Goal: Book appointment/travel/reservation

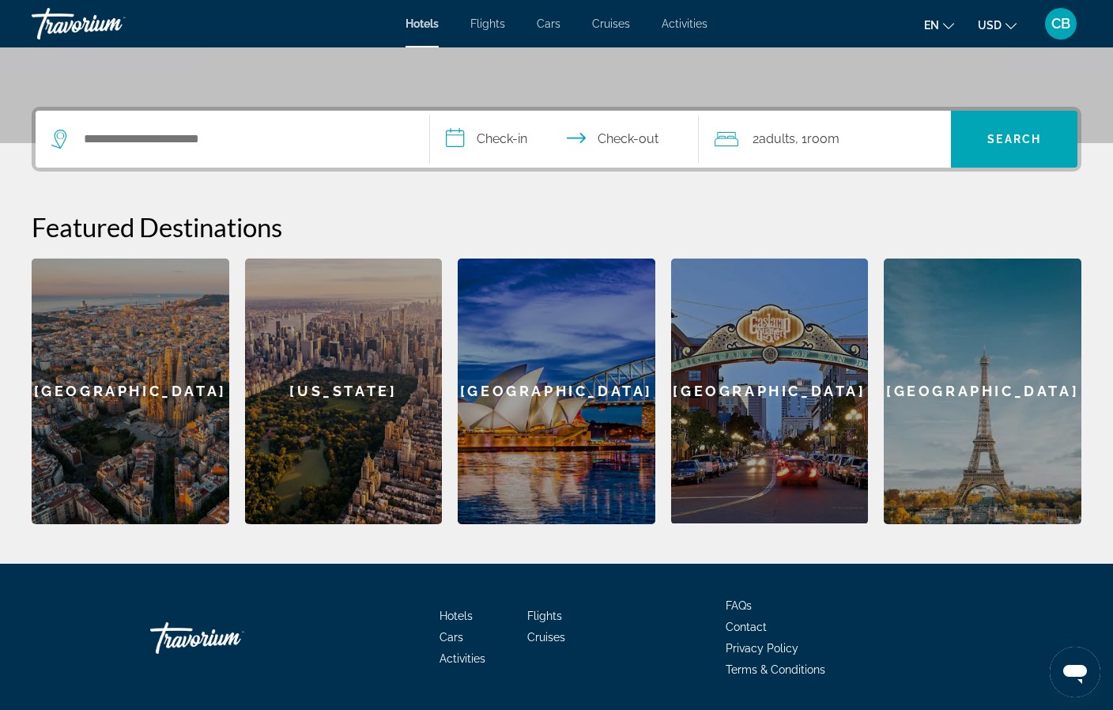
scroll to position [379, 0]
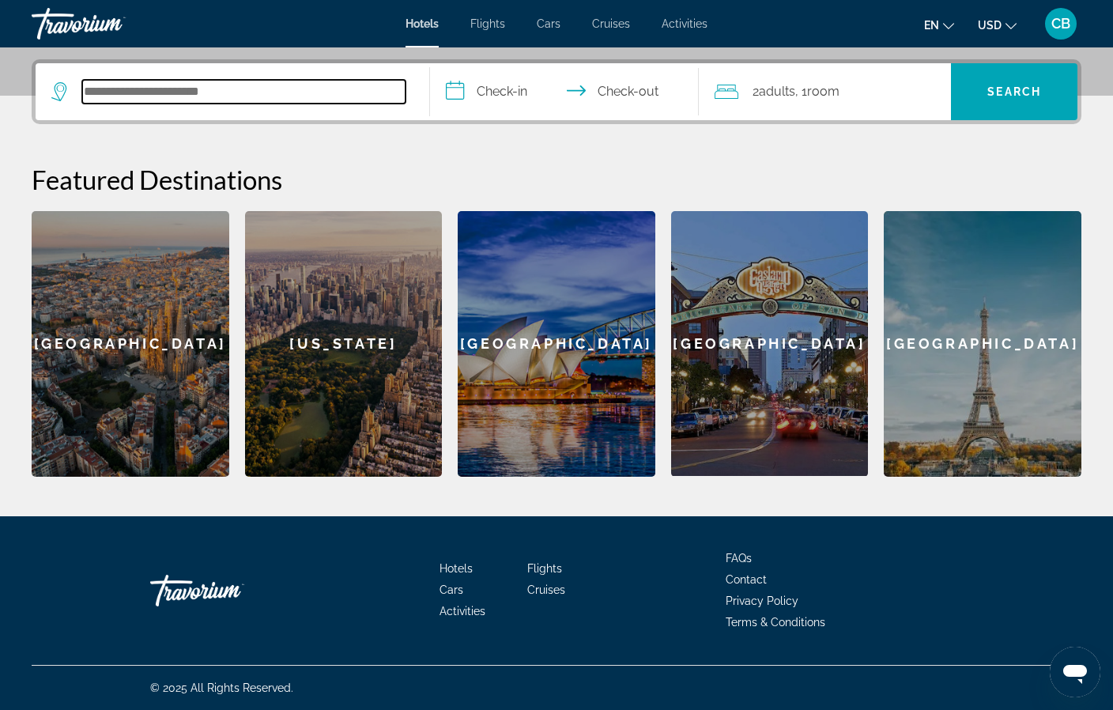
click at [292, 97] on input "Search hotel destination" at bounding box center [243, 92] width 323 height 24
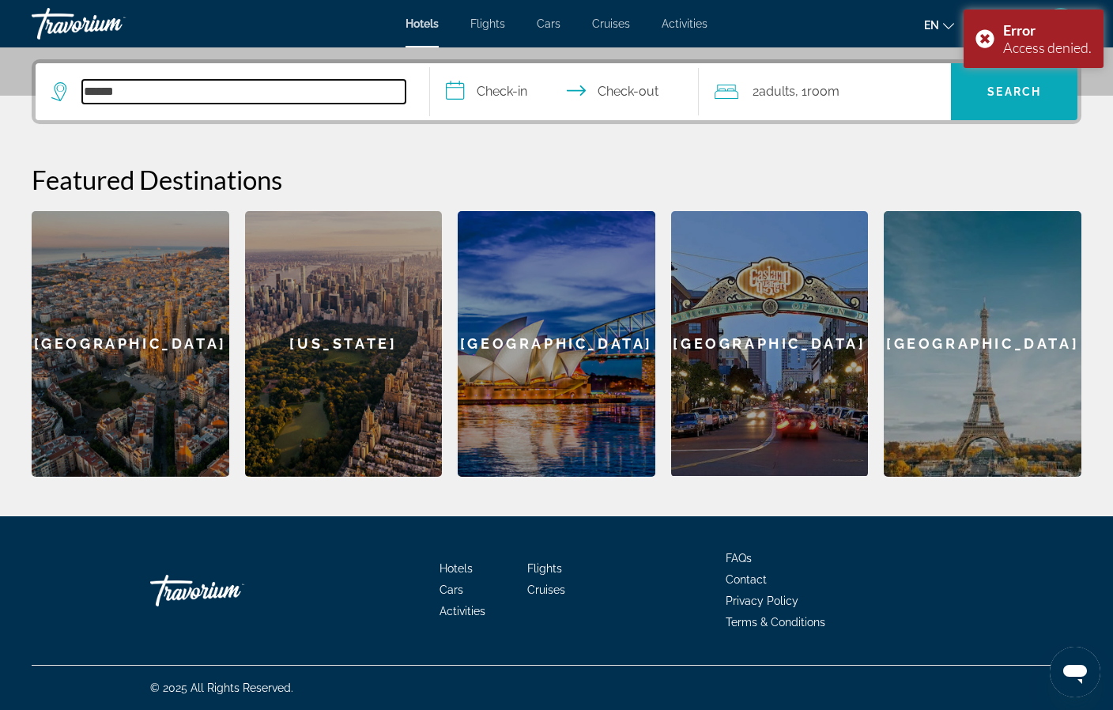
type input "******"
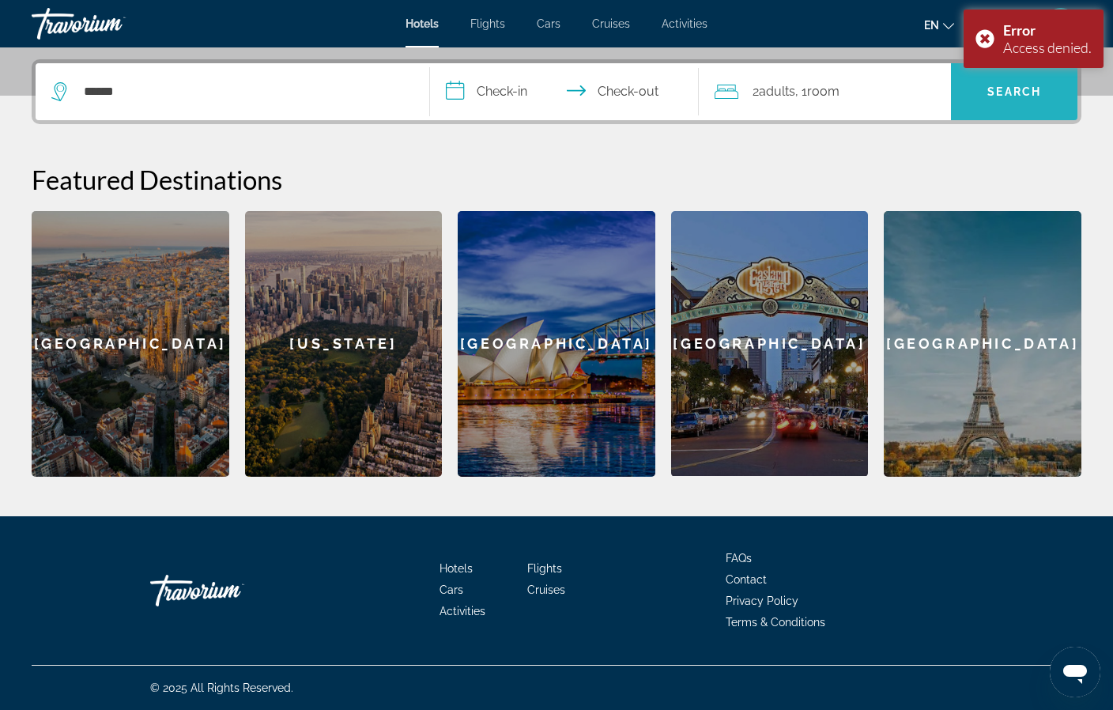
click at [1011, 92] on span "Search" at bounding box center [1015, 91] width 54 height 13
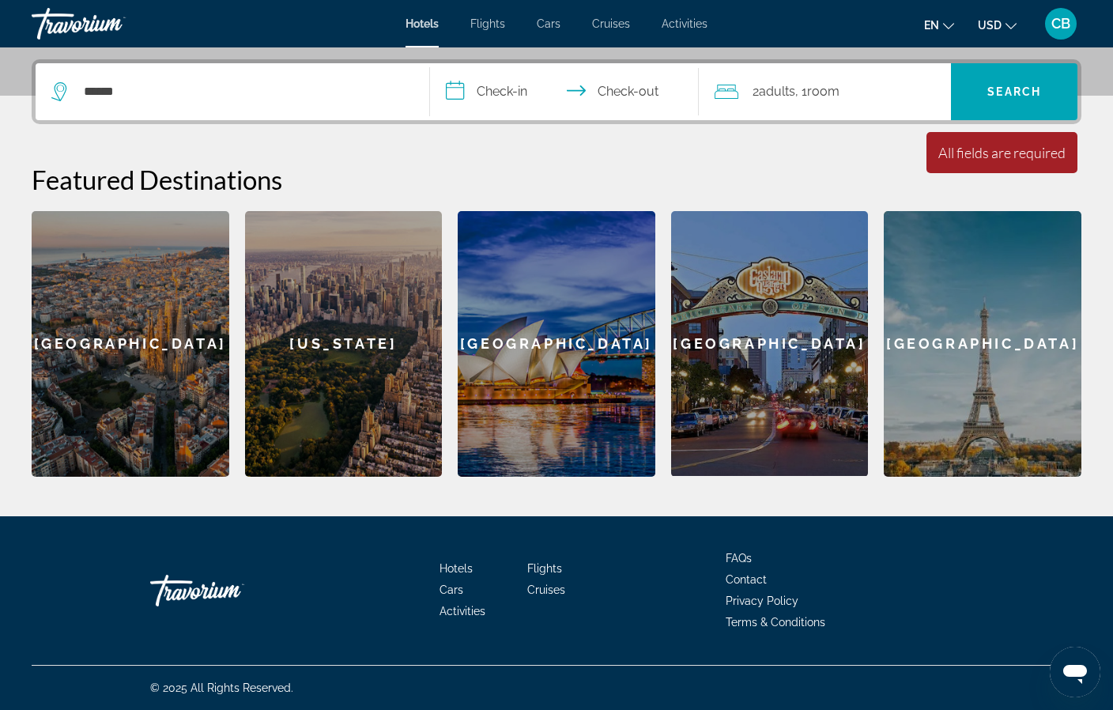
click at [501, 93] on input "**********" at bounding box center [567, 94] width 275 height 62
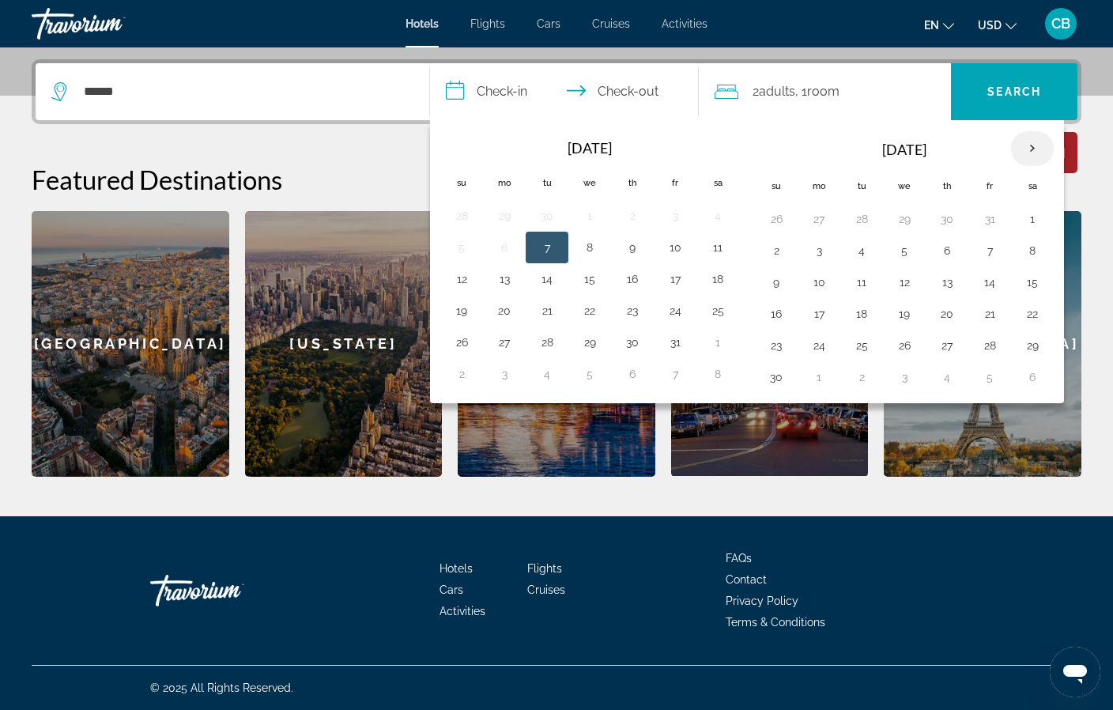
click at [1032, 146] on th "Next month" at bounding box center [1032, 148] width 43 height 35
click at [866, 345] on button "27" at bounding box center [861, 346] width 25 height 22
click at [980, 316] on button "23" at bounding box center [989, 314] width 25 height 22
type input "**********"
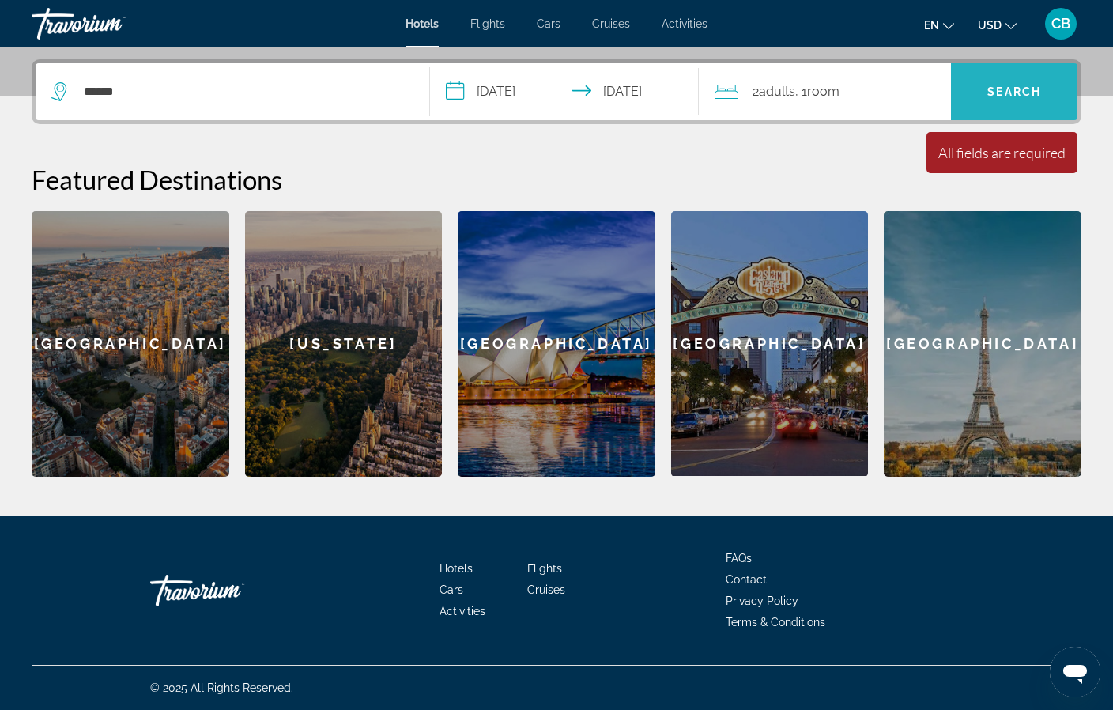
click at [1004, 81] on span "Search" at bounding box center [1014, 92] width 127 height 38
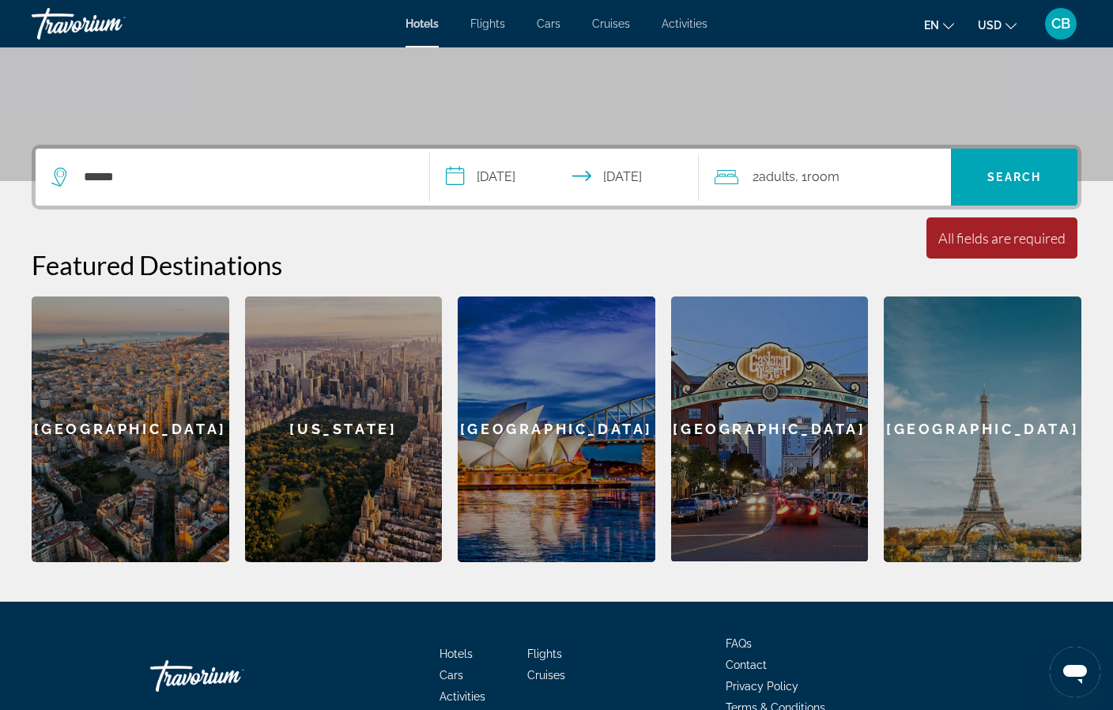
scroll to position [293, 0]
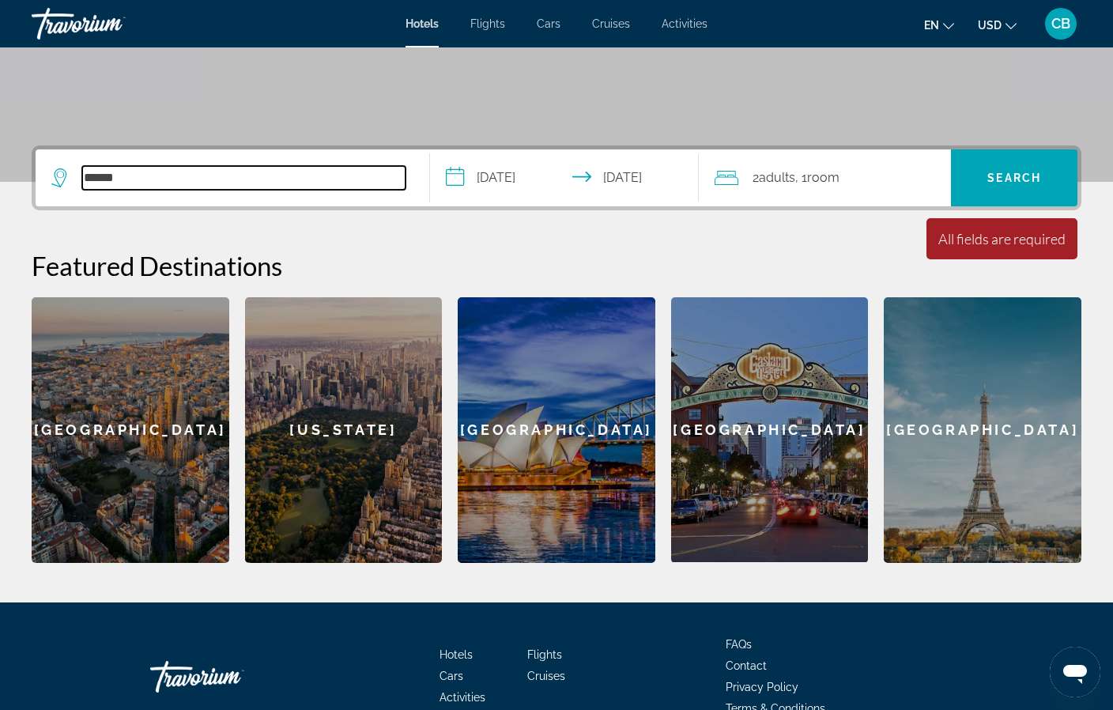
click at [176, 189] on input "******" at bounding box center [243, 178] width 323 height 24
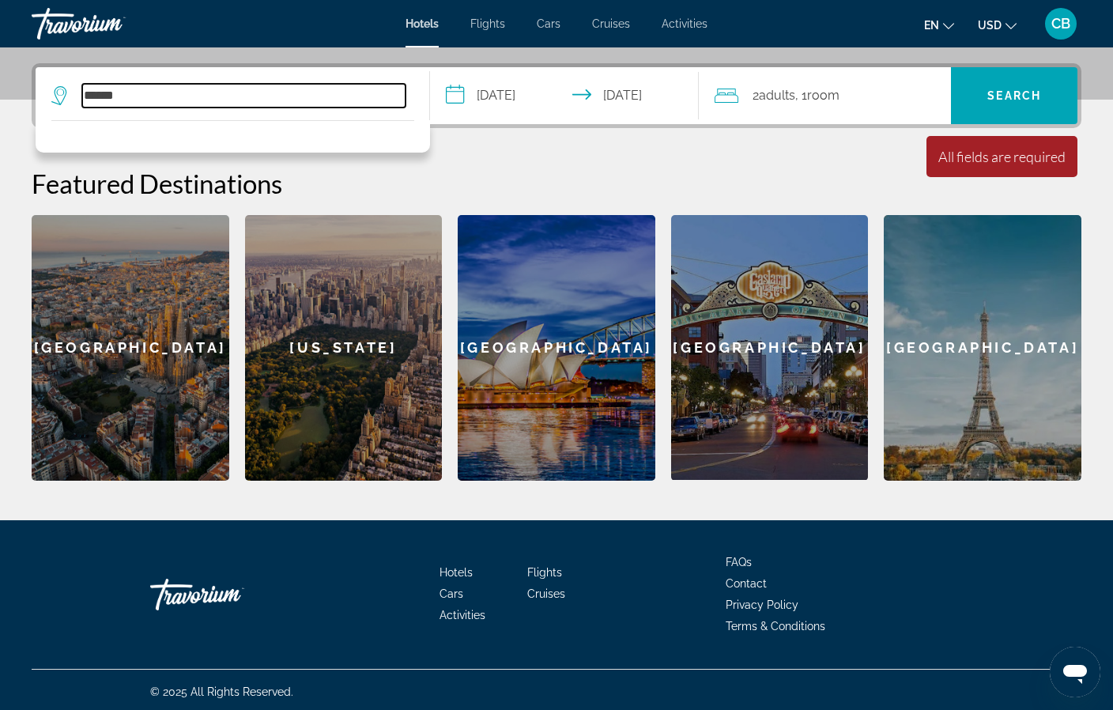
scroll to position [379, 0]
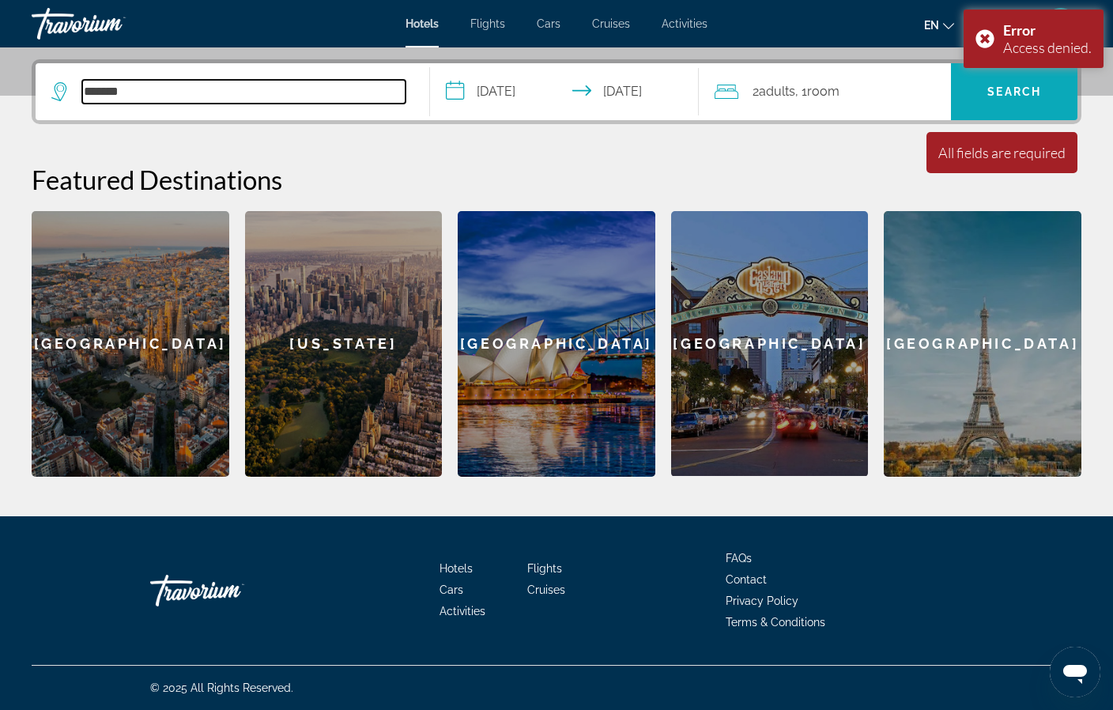
type input "******"
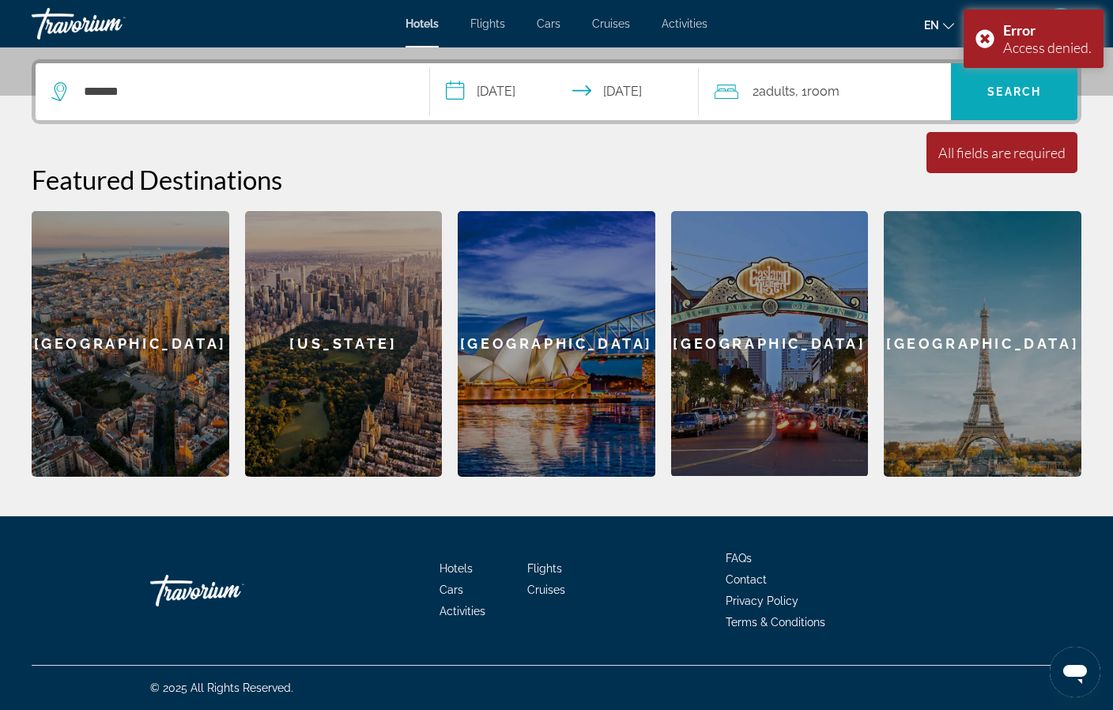
click at [971, 92] on span "Search" at bounding box center [1014, 92] width 127 height 38
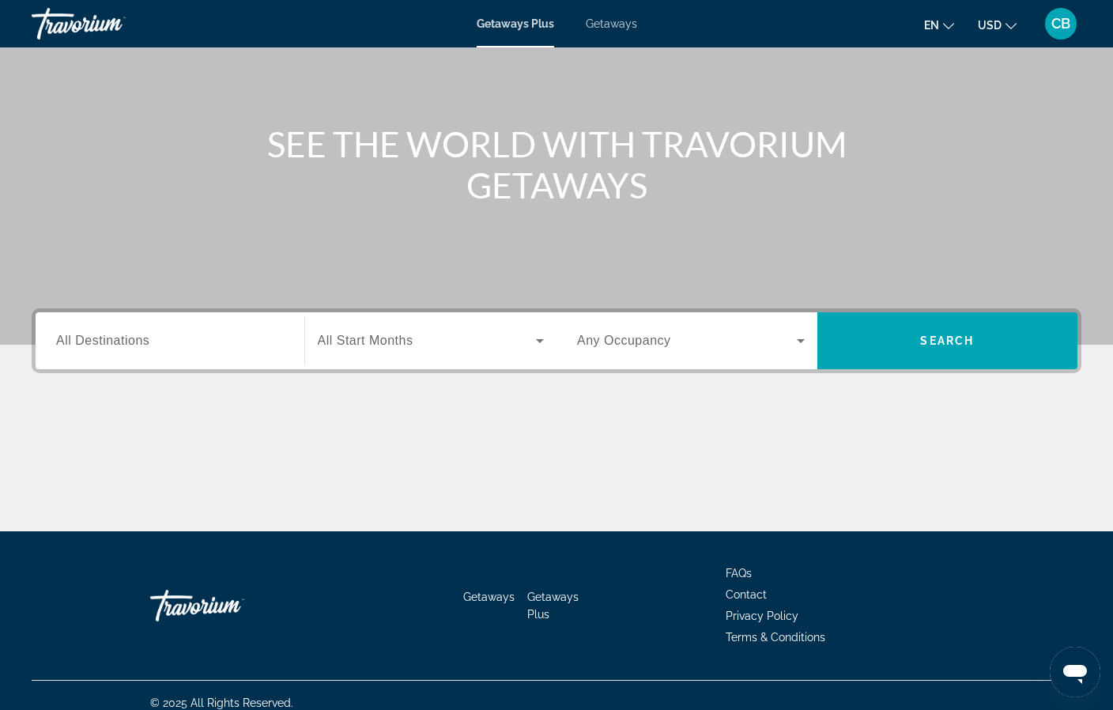
scroll to position [145, 0]
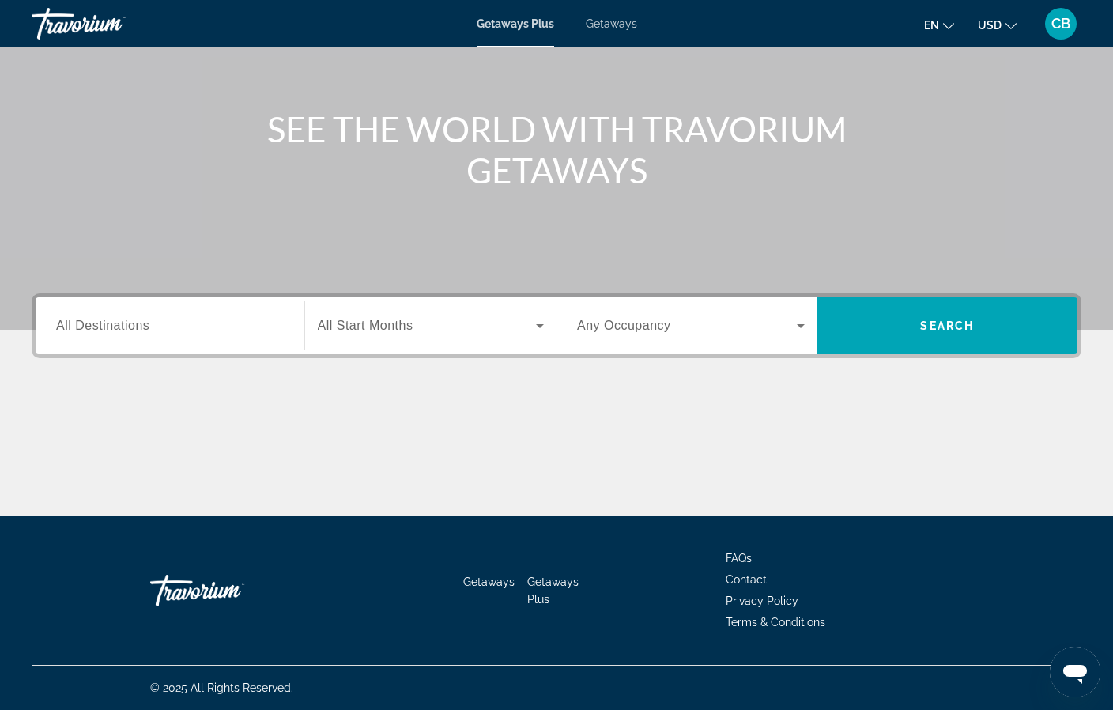
click at [505, 323] on span "Search widget" at bounding box center [427, 325] width 219 height 19
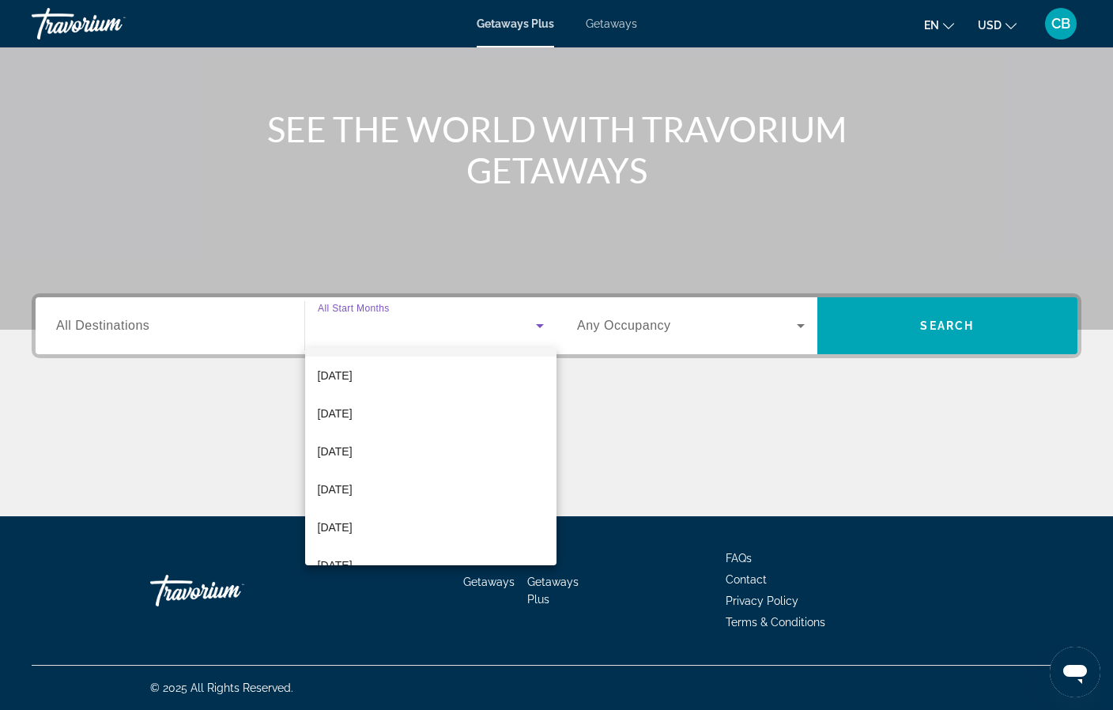
scroll to position [112, 0]
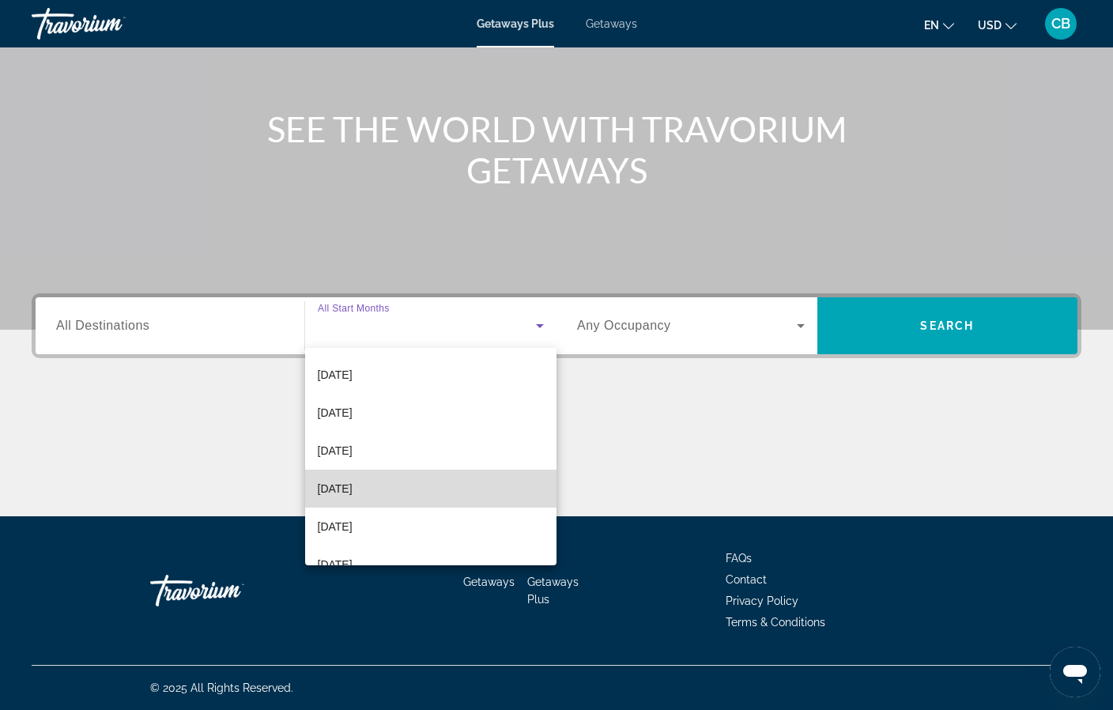
click at [378, 484] on mat-option "[DATE]" at bounding box center [431, 489] width 252 height 38
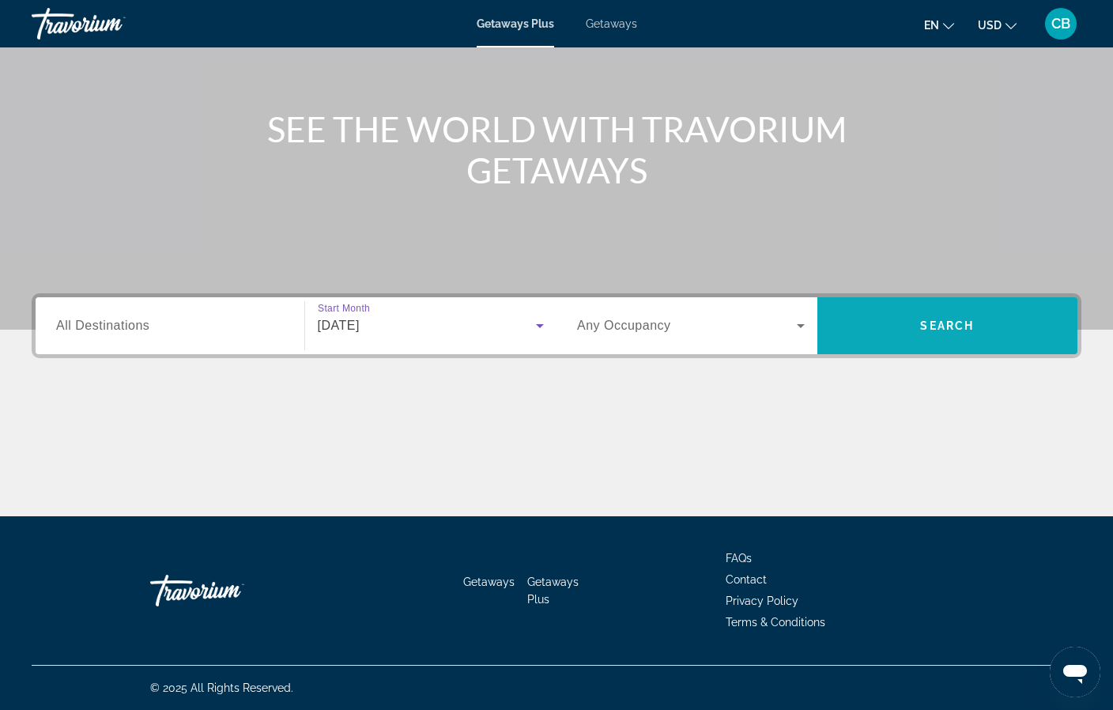
click at [880, 320] on span "Search" at bounding box center [948, 326] width 261 height 38
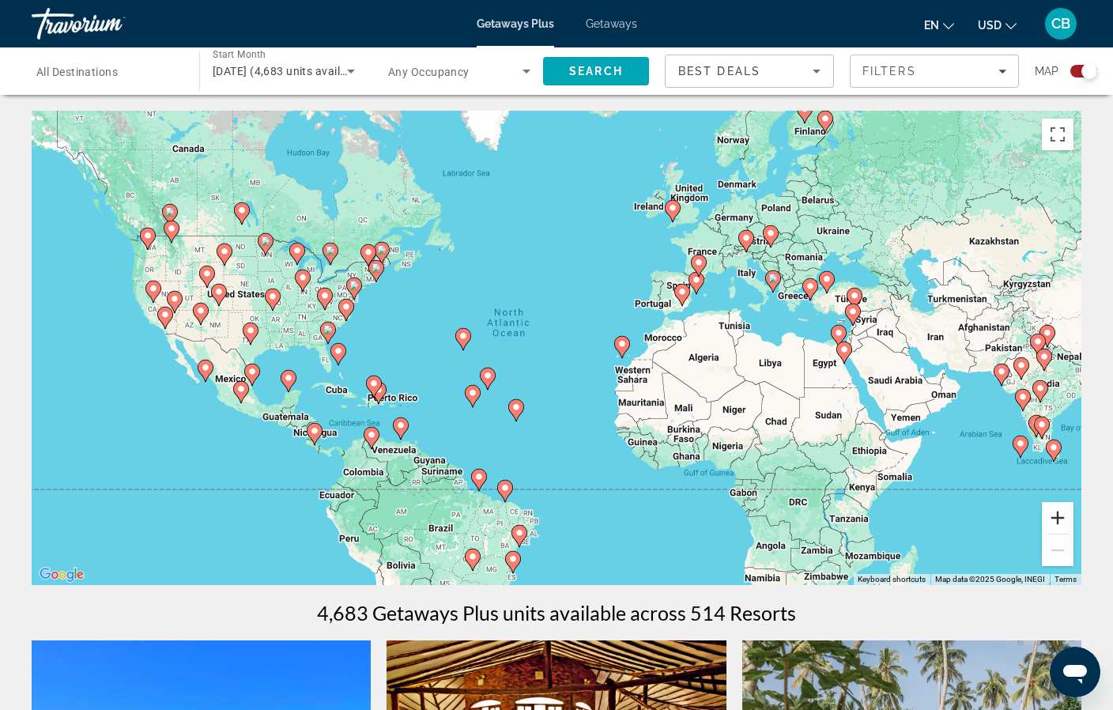
click at [1059, 519] on button "Zoom in" at bounding box center [1058, 518] width 32 height 32
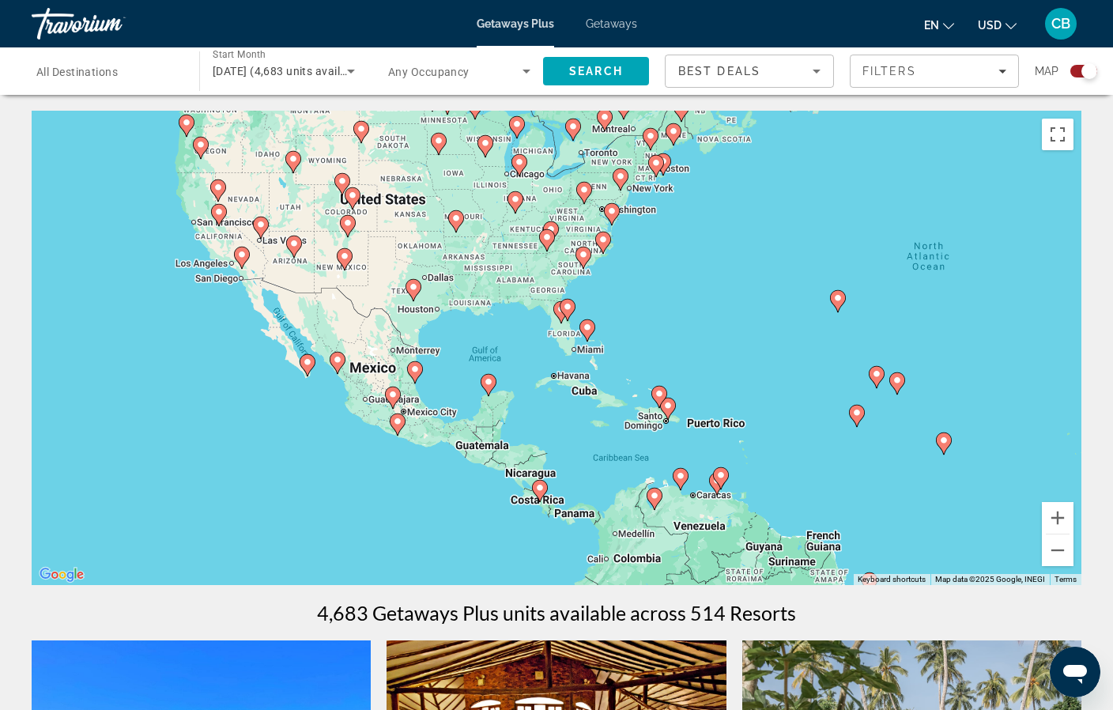
drag, startPoint x: 267, startPoint y: 399, endPoint x: 739, endPoint y: 357, distance: 473.2
click at [739, 357] on div "To activate drag with keyboard, press Alt + Enter. Once in keyboard drag state,…" at bounding box center [557, 348] width 1050 height 474
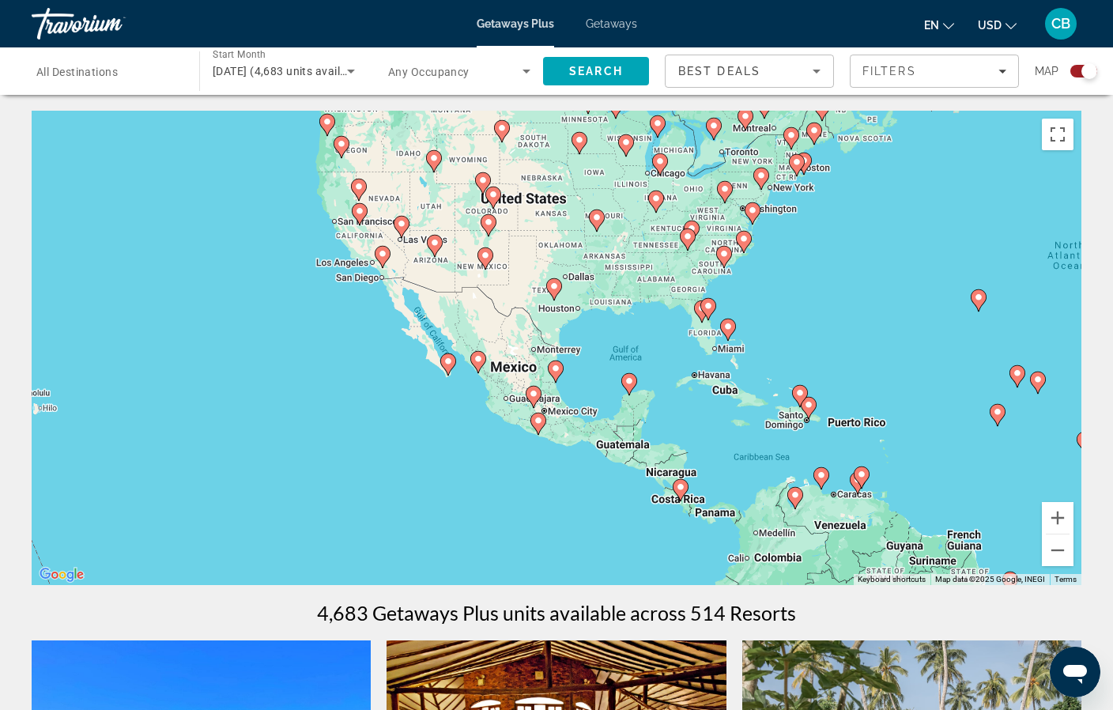
drag, startPoint x: 541, startPoint y: 417, endPoint x: 686, endPoint y: 417, distance: 145.5
click at [686, 417] on div "To activate drag with keyboard, press Alt + Enter. Once in keyboard drag state,…" at bounding box center [557, 348] width 1050 height 474
click at [1066, 514] on button "Zoom in" at bounding box center [1058, 518] width 32 height 32
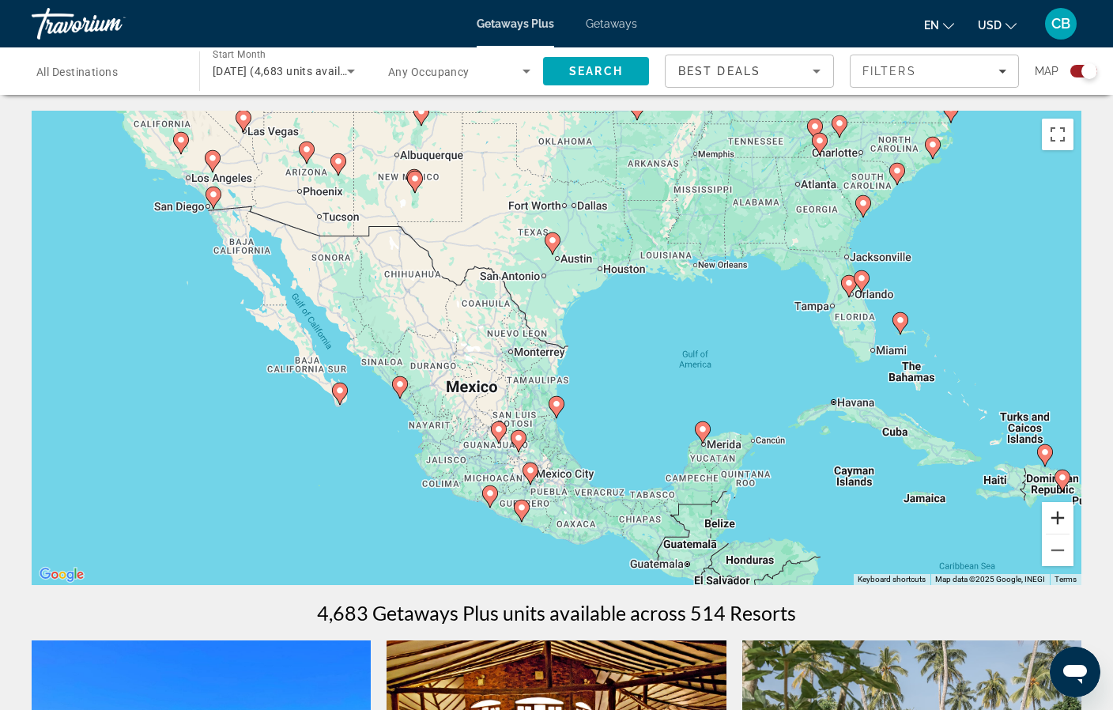
click at [1066, 515] on button "Zoom in" at bounding box center [1058, 518] width 32 height 32
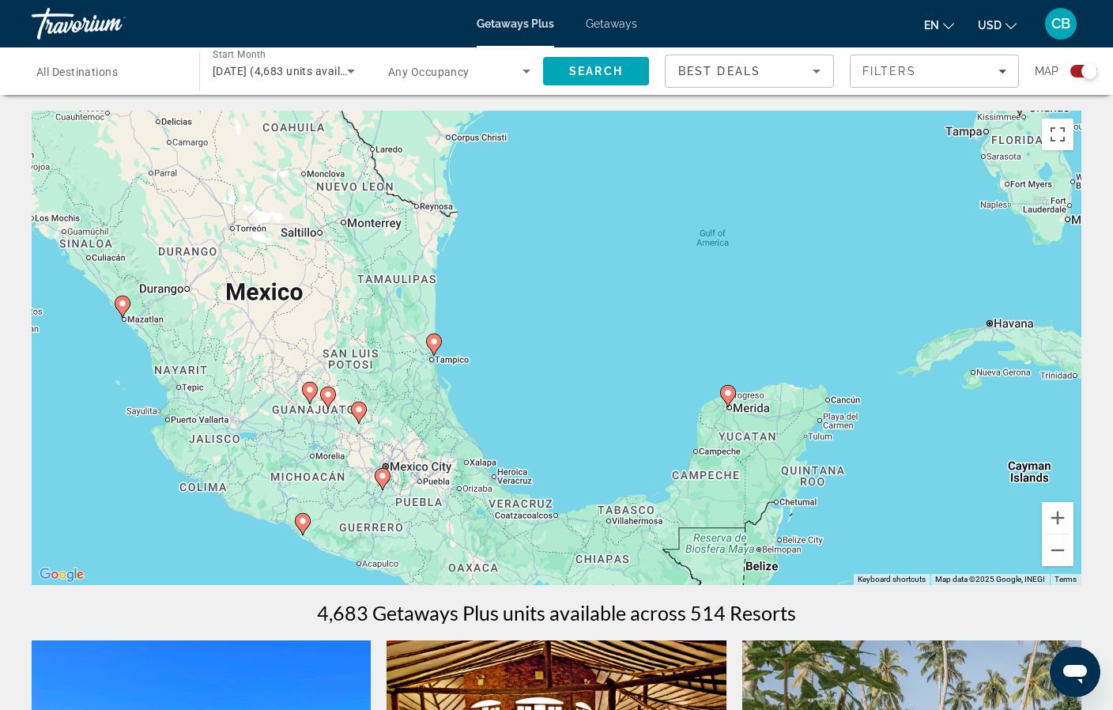
drag, startPoint x: 686, startPoint y: 518, endPoint x: 562, endPoint y: 388, distance: 179.0
click at [563, 386] on div "To activate drag with keyboard, press Alt + Enter. Once in keyboard drag state,…" at bounding box center [557, 348] width 1050 height 474
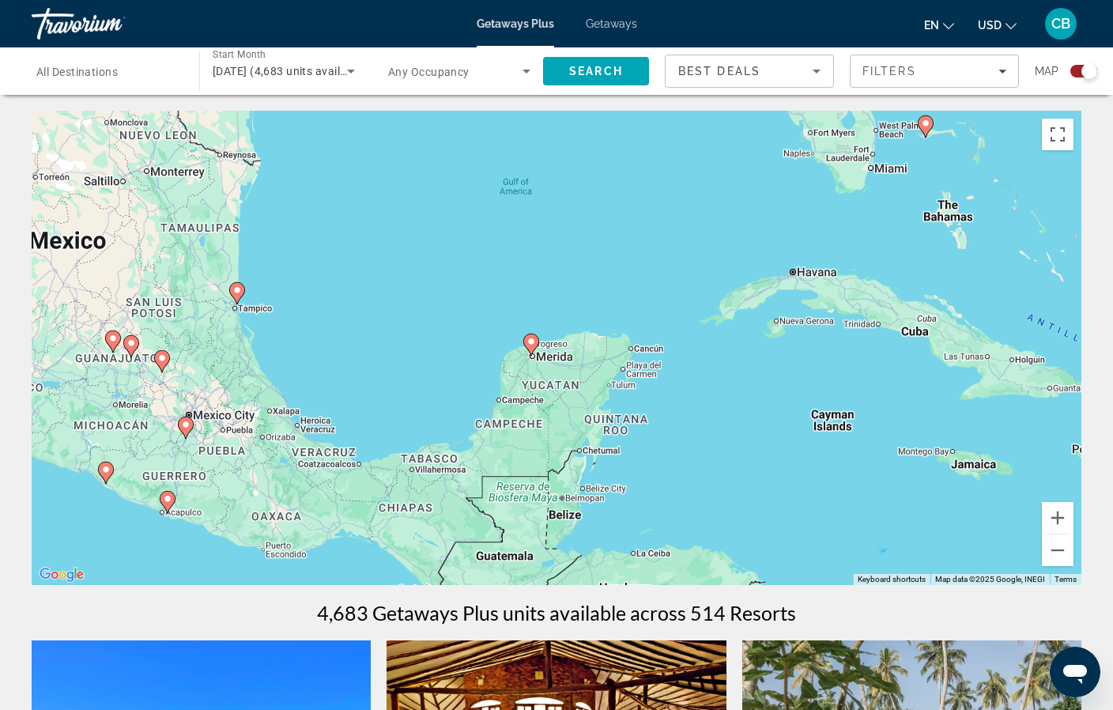
drag, startPoint x: 652, startPoint y: 458, endPoint x: 451, endPoint y: 405, distance: 207.7
click at [450, 404] on div "To activate drag with keyboard, press Alt + Enter. Once in keyboard drag state,…" at bounding box center [557, 348] width 1050 height 474
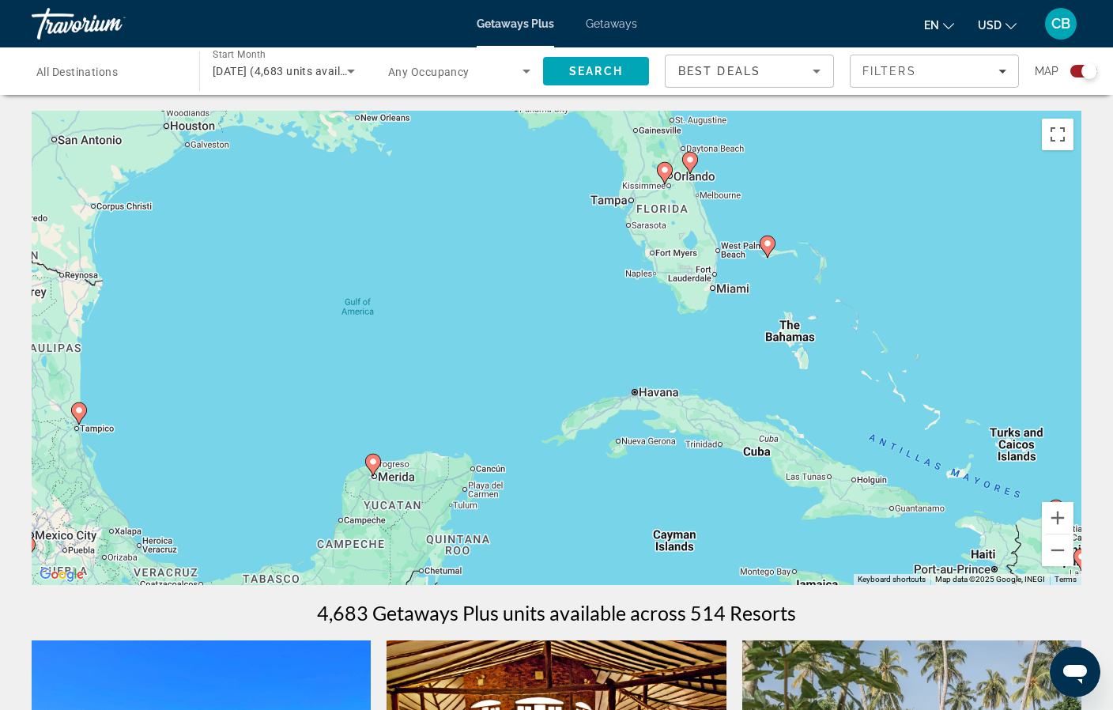
drag, startPoint x: 690, startPoint y: 327, endPoint x: 534, endPoint y: 447, distance: 197.4
click at [534, 447] on div "To activate drag with keyboard, press Alt + Enter. Once in keyboard drag state,…" at bounding box center [557, 348] width 1050 height 474
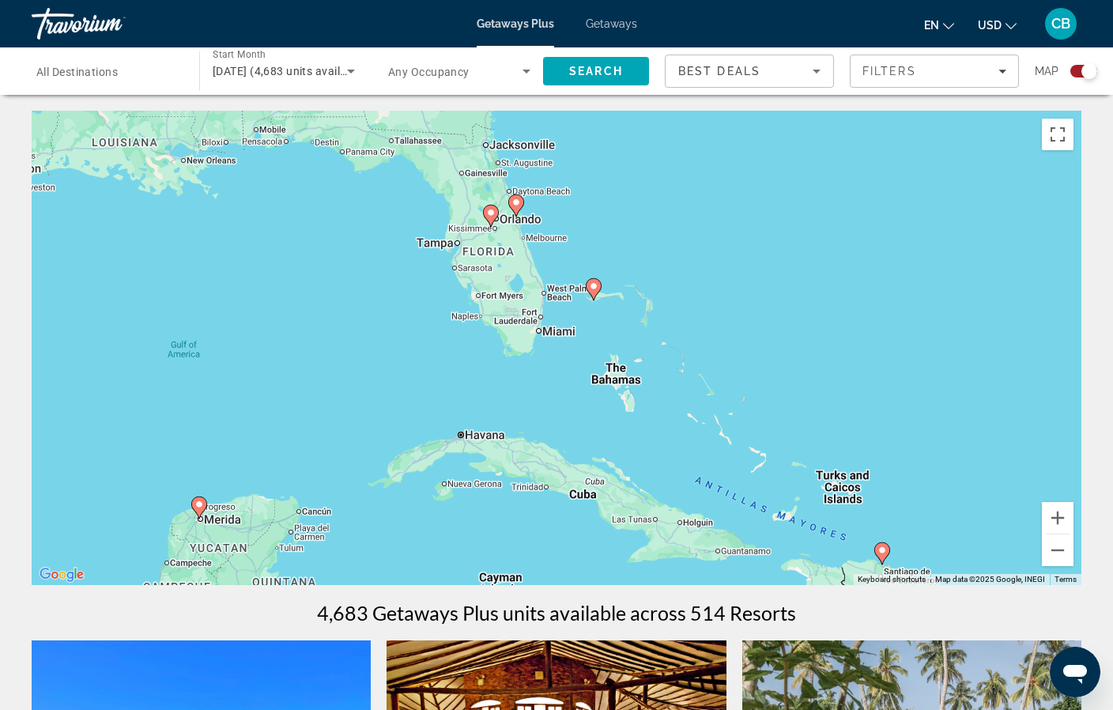
drag, startPoint x: 645, startPoint y: 310, endPoint x: 463, endPoint y: 339, distance: 185.0
click at [463, 339] on div "To activate drag with keyboard, press Alt + Enter. Once in keyboard drag state,…" at bounding box center [557, 348] width 1050 height 474
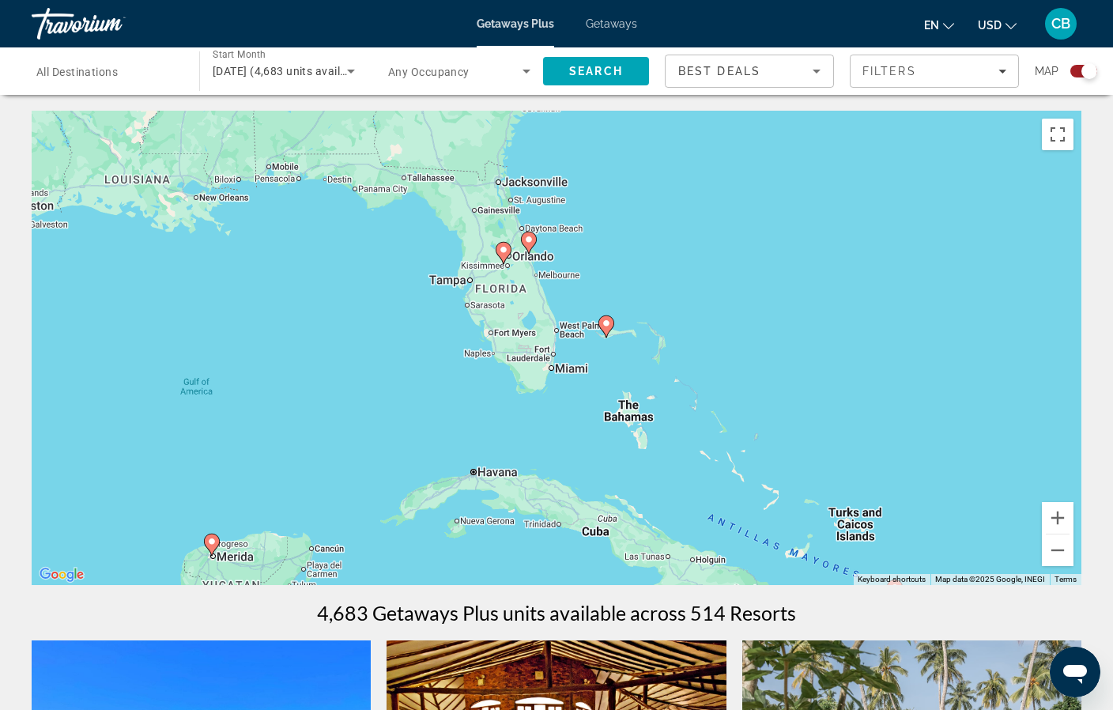
drag, startPoint x: 633, startPoint y: 405, endPoint x: 648, endPoint y: 456, distance: 53.8
click at [648, 456] on div "To activate drag with keyboard, press Alt + Enter. Once in keyboard drag state,…" at bounding box center [557, 348] width 1050 height 474
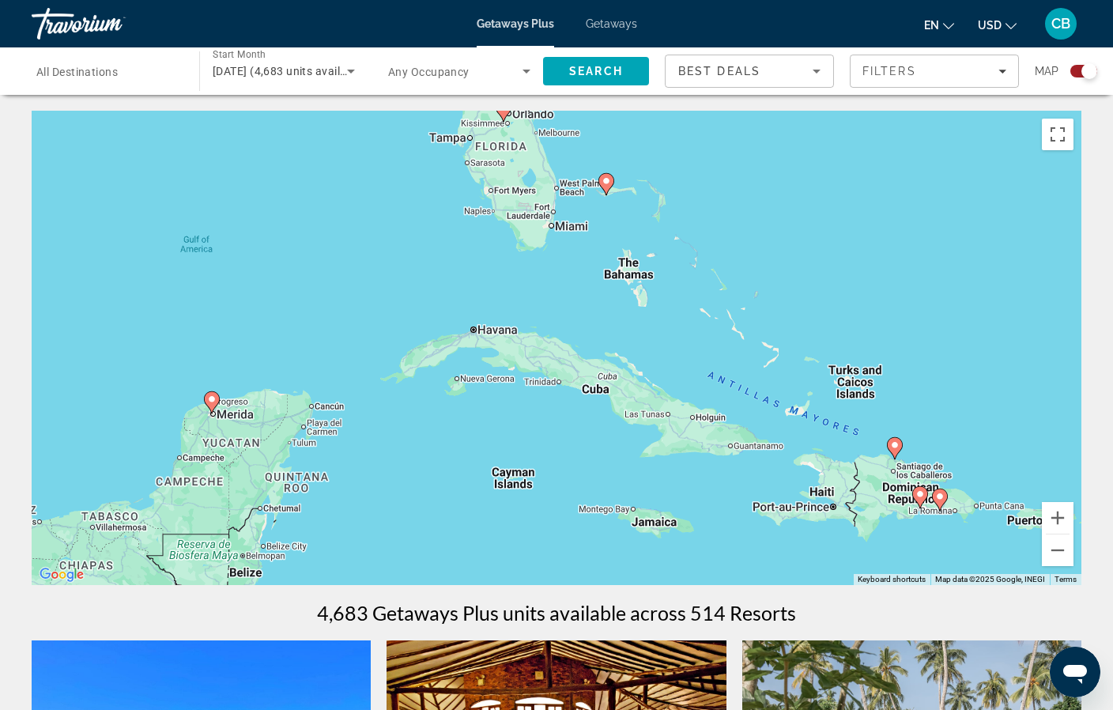
drag, startPoint x: 420, startPoint y: 475, endPoint x: 420, endPoint y: 329, distance: 146.3
click at [420, 329] on div "To activate drag with keyboard, press Alt + Enter. Once in keyboard drag state,…" at bounding box center [557, 348] width 1050 height 474
click at [1057, 516] on button "Zoom in" at bounding box center [1058, 518] width 32 height 32
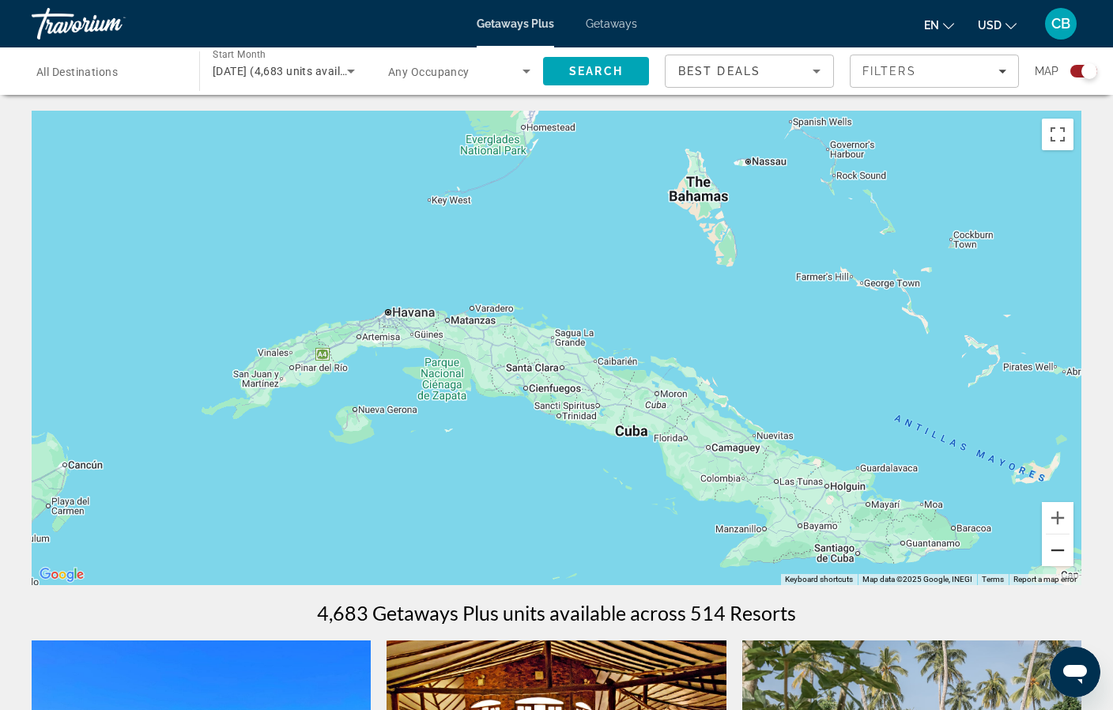
click at [1060, 553] on button "Zoom out" at bounding box center [1058, 551] width 32 height 32
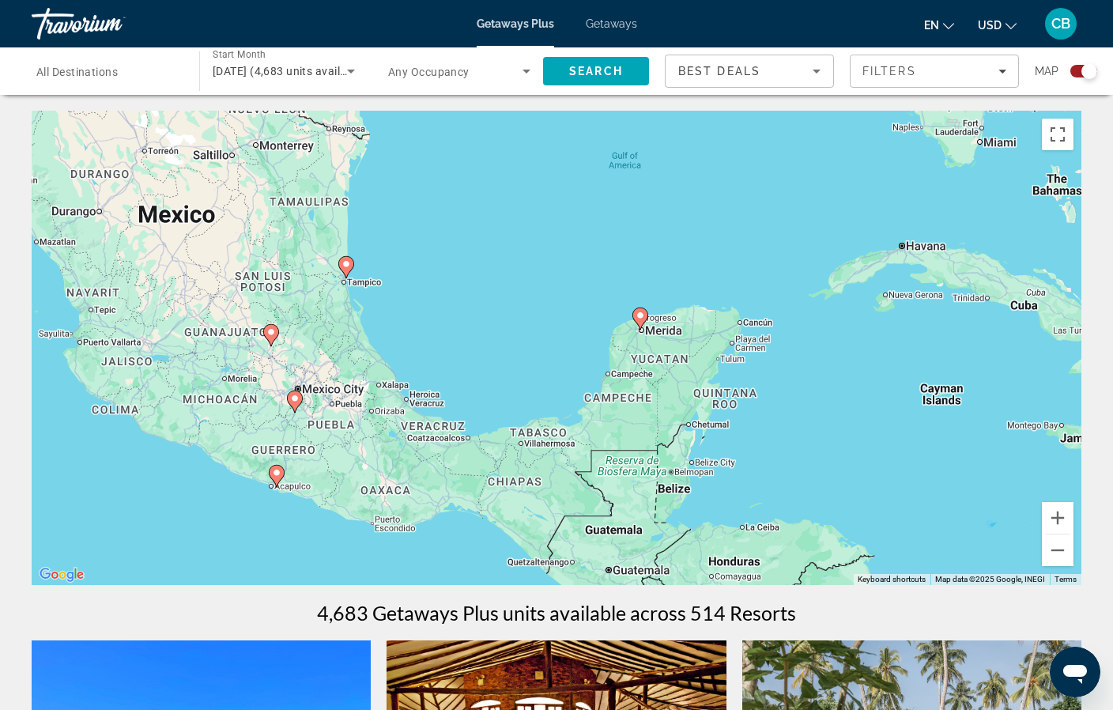
drag, startPoint x: 486, startPoint y: 506, endPoint x: 916, endPoint y: 421, distance: 438.6
click at [917, 422] on div "To activate drag with keyboard, press Alt + Enter. Once in keyboard drag state,…" at bounding box center [557, 348] width 1050 height 474
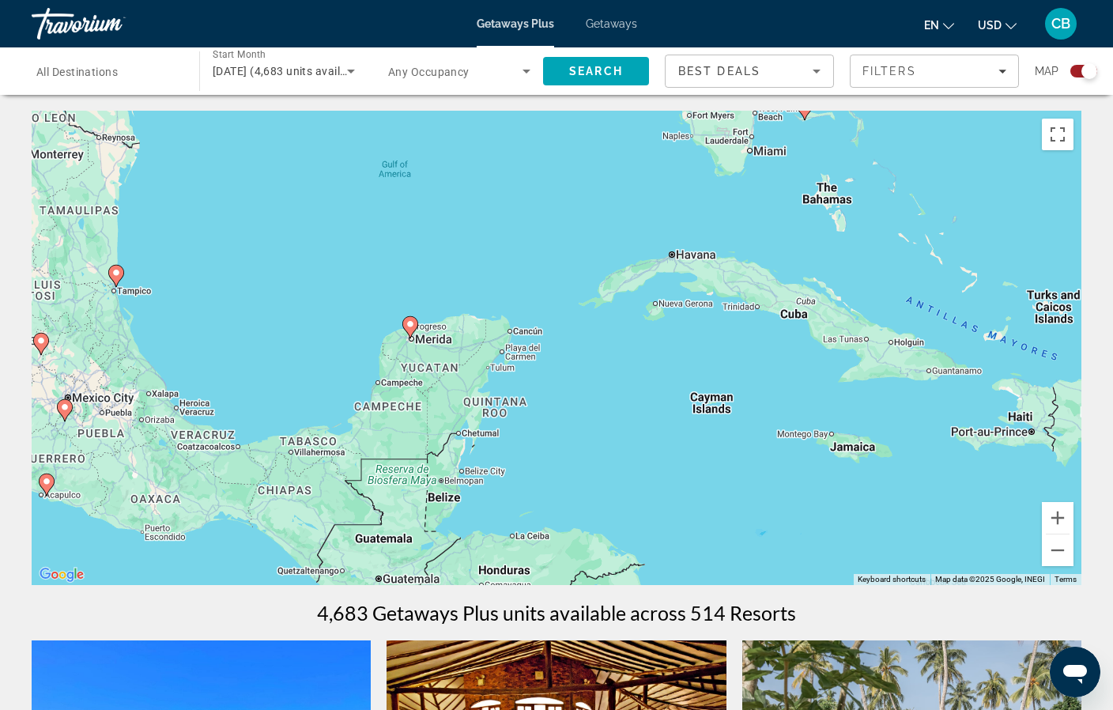
drag, startPoint x: 761, startPoint y: 381, endPoint x: 528, endPoint y: 391, distance: 232.7
click at [528, 391] on div "To activate drag with keyboard, press Alt + Enter. Once in keyboard drag state,…" at bounding box center [557, 348] width 1050 height 474
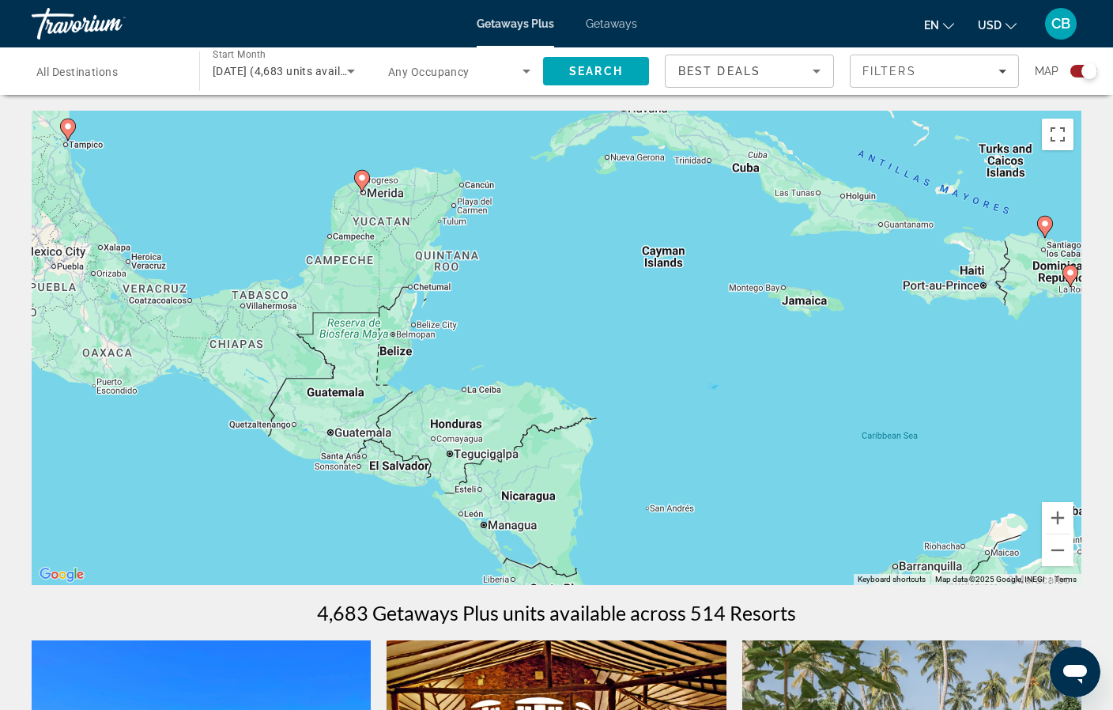
drag, startPoint x: 736, startPoint y: 376, endPoint x: 983, endPoint y: 455, distance: 259.1
click at [962, 430] on div "To activate drag with keyboard, press Alt + Enter. Once in keyboard drag state,…" at bounding box center [557, 348] width 1050 height 474
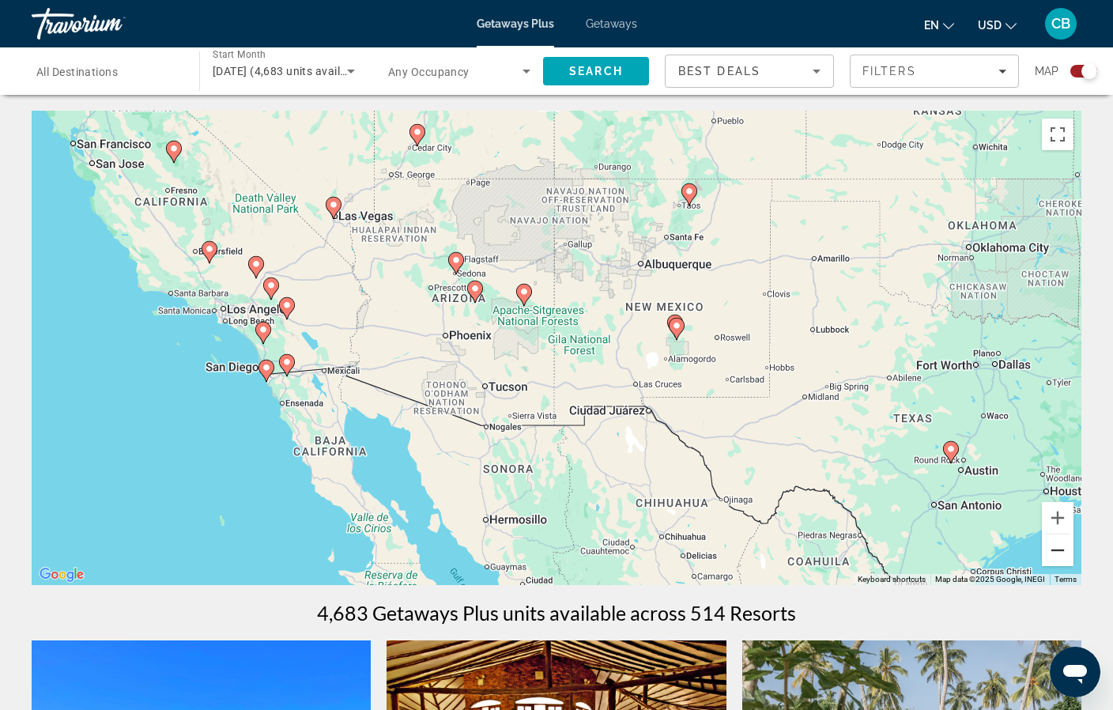
click at [1056, 556] on button "Zoom out" at bounding box center [1058, 551] width 32 height 32
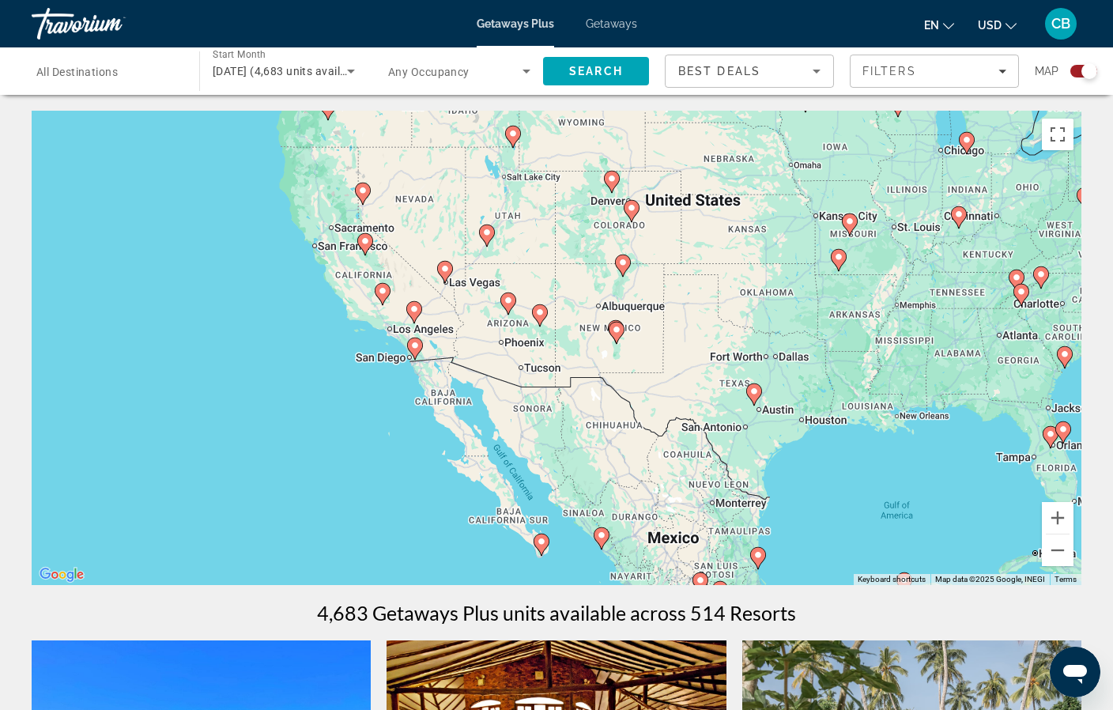
click at [115, 72] on span "All Destinations" at bounding box center [76, 72] width 81 height 13
click at [115, 72] on input "Destination All Destinations" at bounding box center [107, 71] width 142 height 19
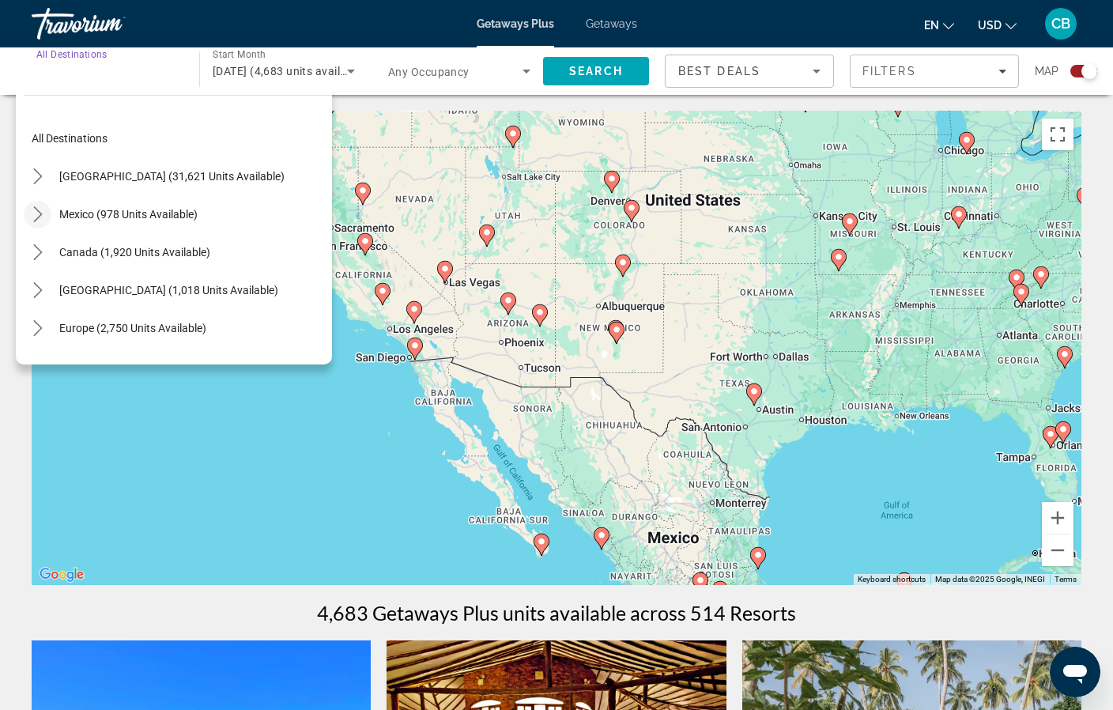
click at [41, 212] on icon "Toggle Mexico (978 units available) submenu" at bounding box center [38, 214] width 16 height 16
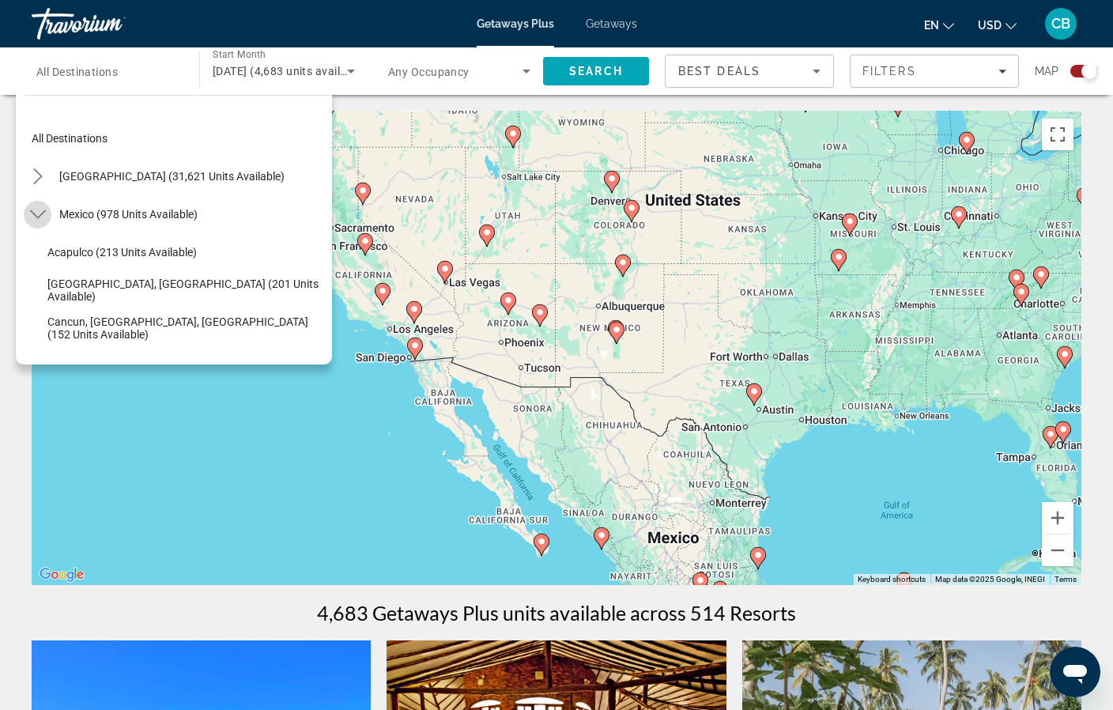
scroll to position [84, 0]
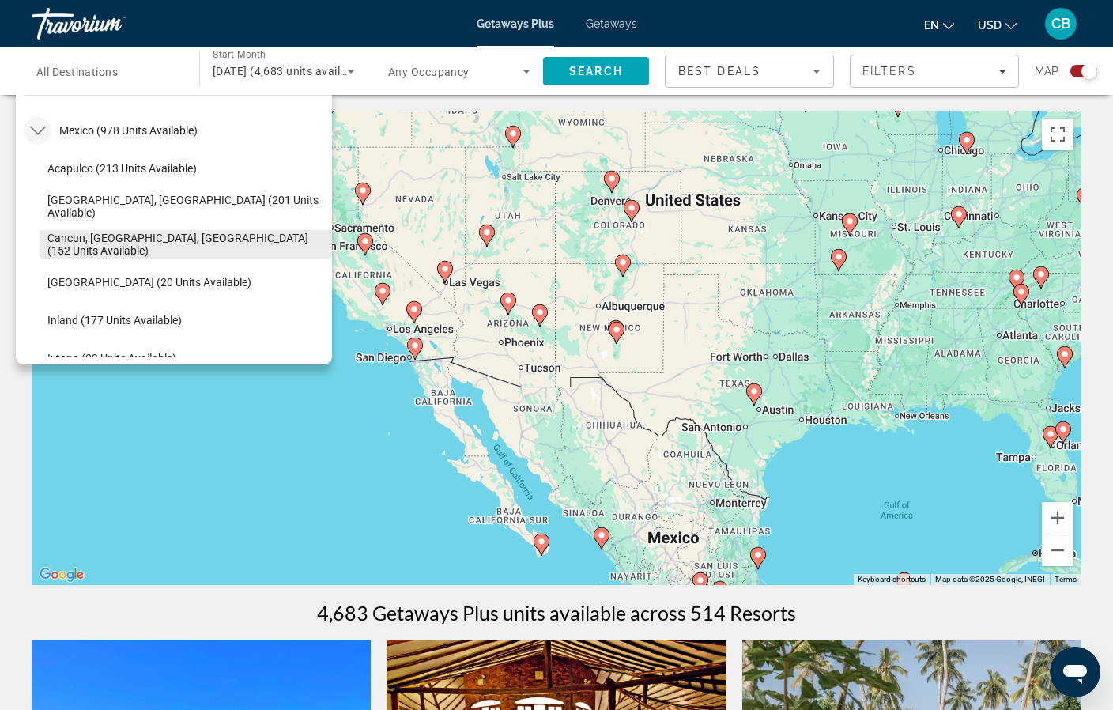
click at [66, 247] on span "Cancun, [GEOGRAPHIC_DATA], [GEOGRAPHIC_DATA] (152 units available)" at bounding box center [185, 244] width 277 height 25
type input "**********"
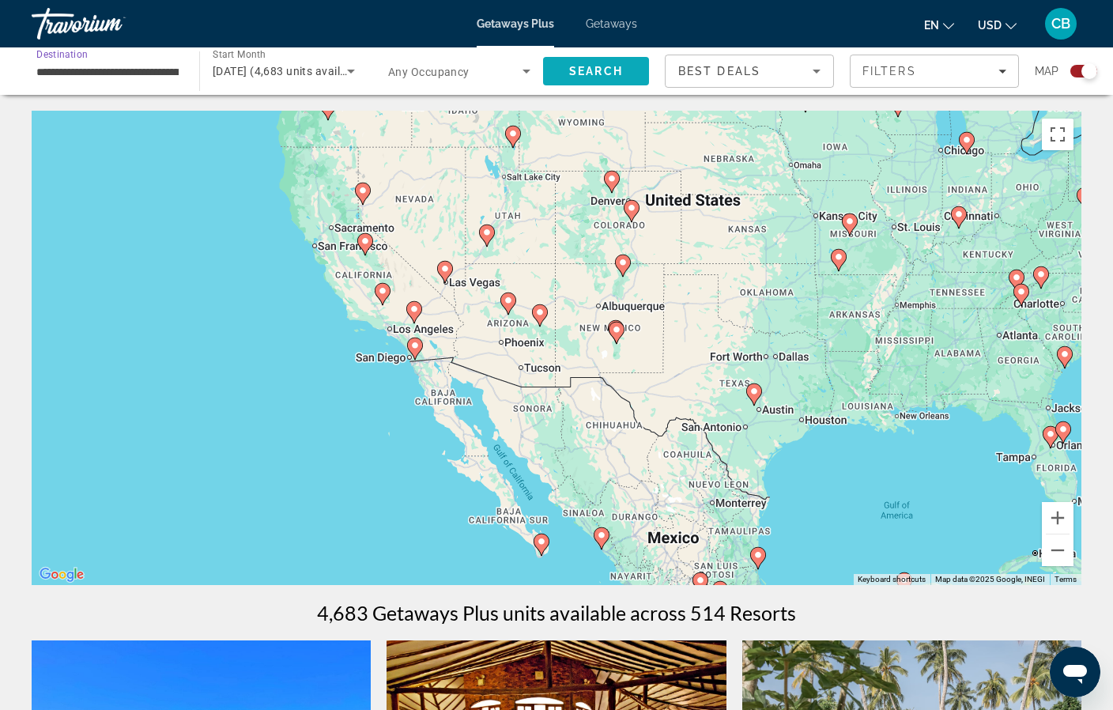
click at [586, 66] on span "Search" at bounding box center [596, 71] width 54 height 13
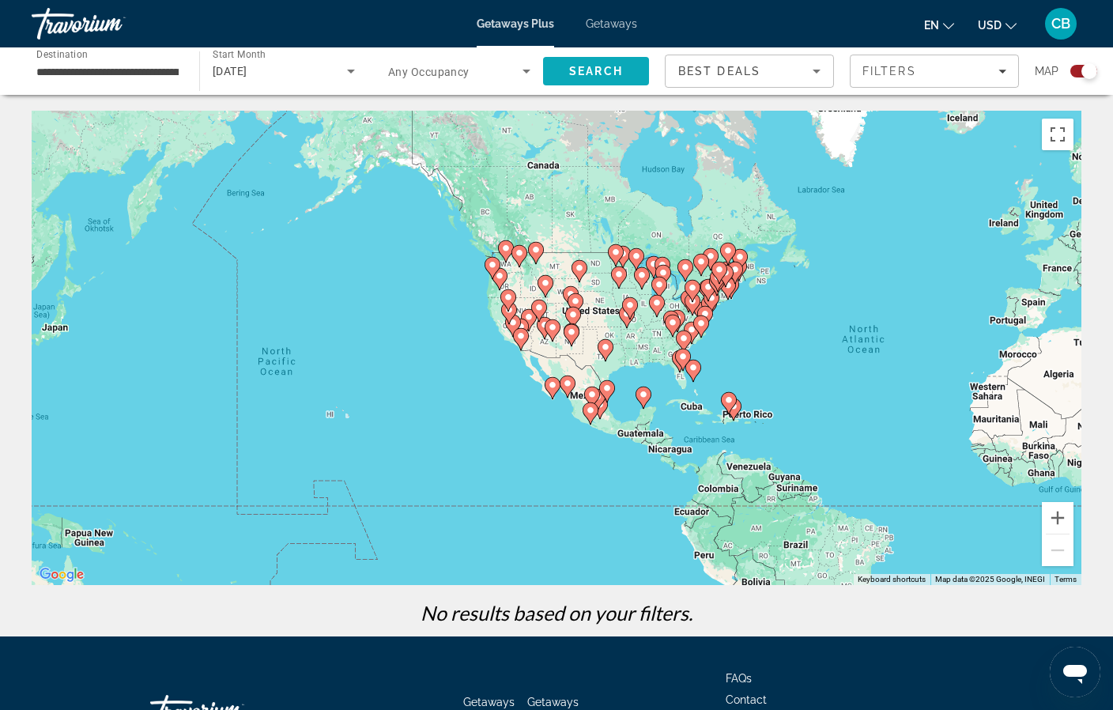
click at [578, 70] on span "Search" at bounding box center [596, 71] width 54 height 13
click at [324, 69] on div "[DATE]" at bounding box center [280, 71] width 134 height 19
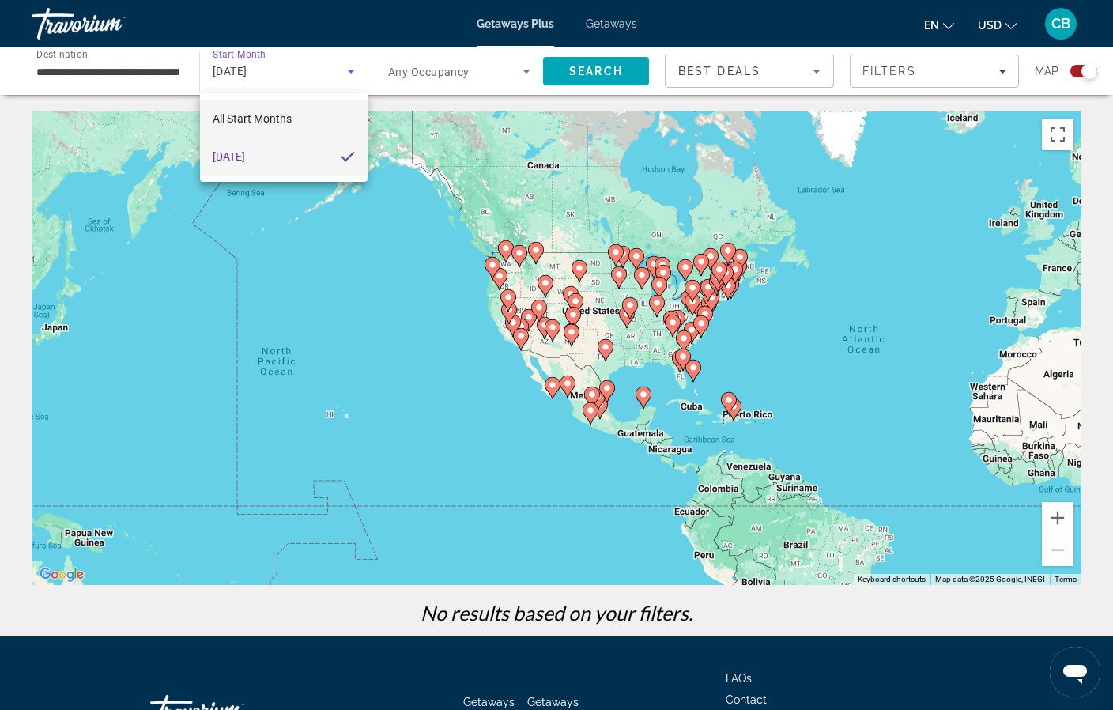
click at [277, 109] on span "All Start Months" at bounding box center [252, 118] width 79 height 19
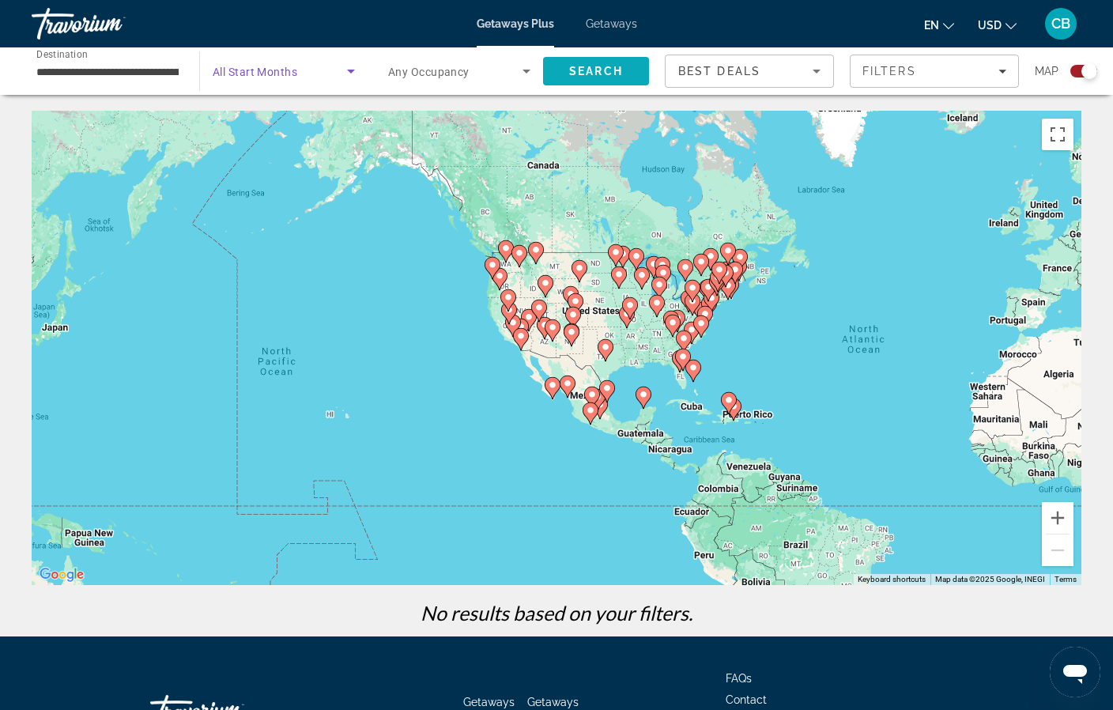
click at [593, 69] on span "Search" at bounding box center [596, 71] width 54 height 13
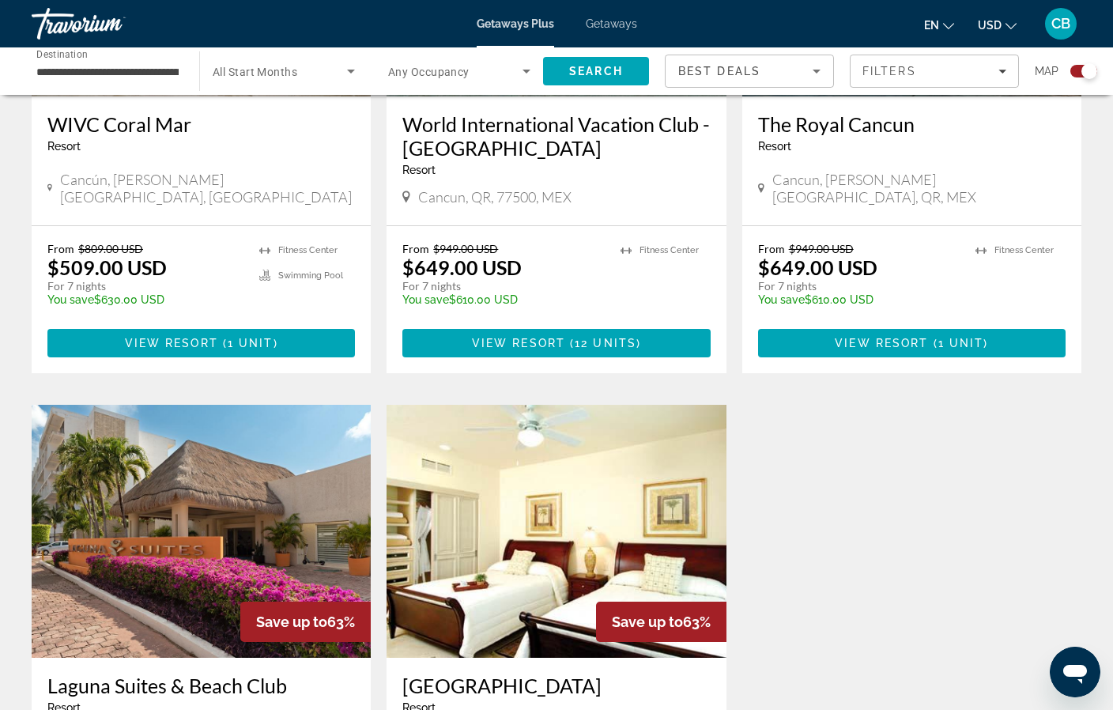
scroll to position [769, 0]
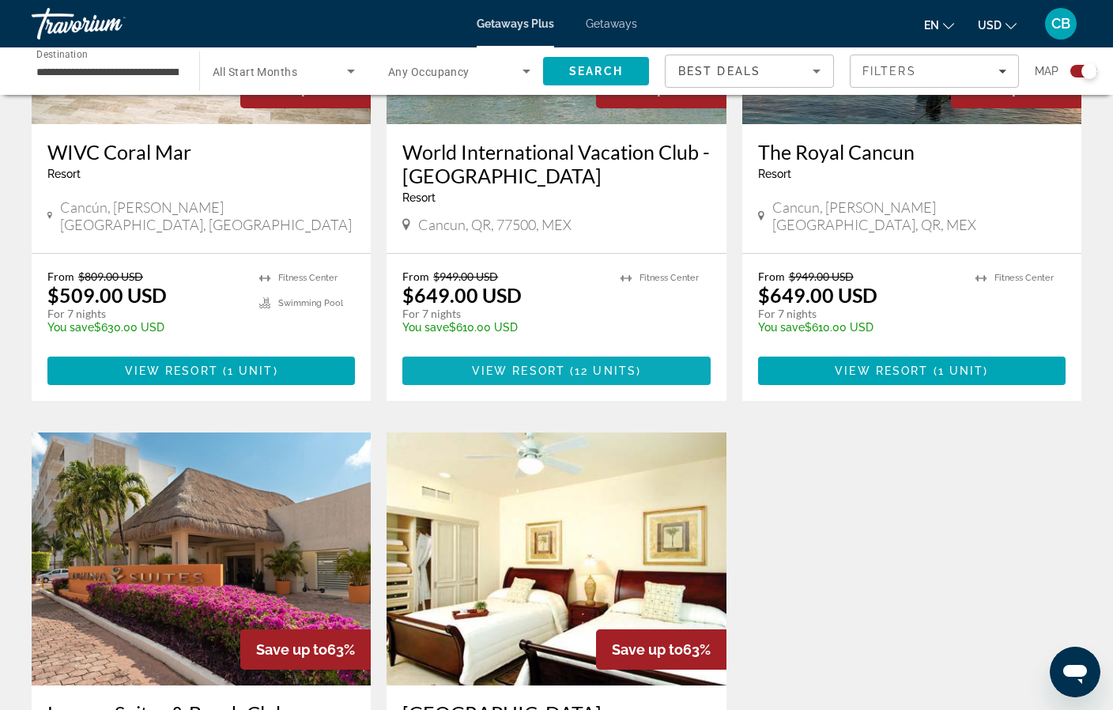
click at [507, 365] on span "View Resort" at bounding box center [518, 371] width 93 height 13
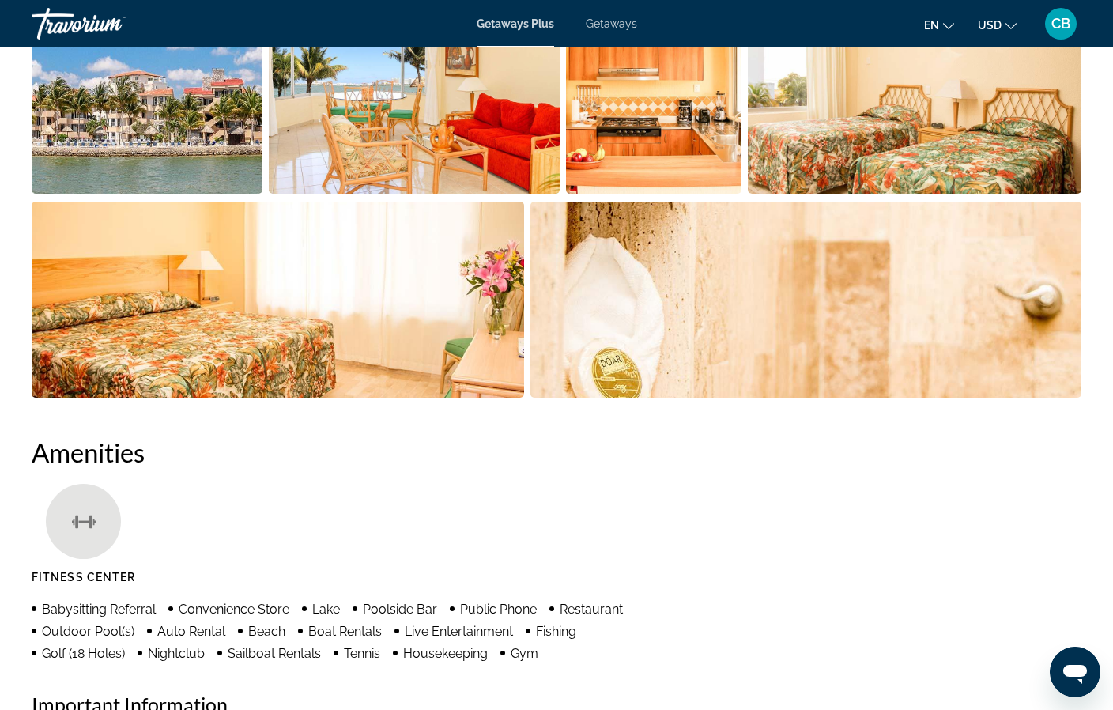
scroll to position [846, 0]
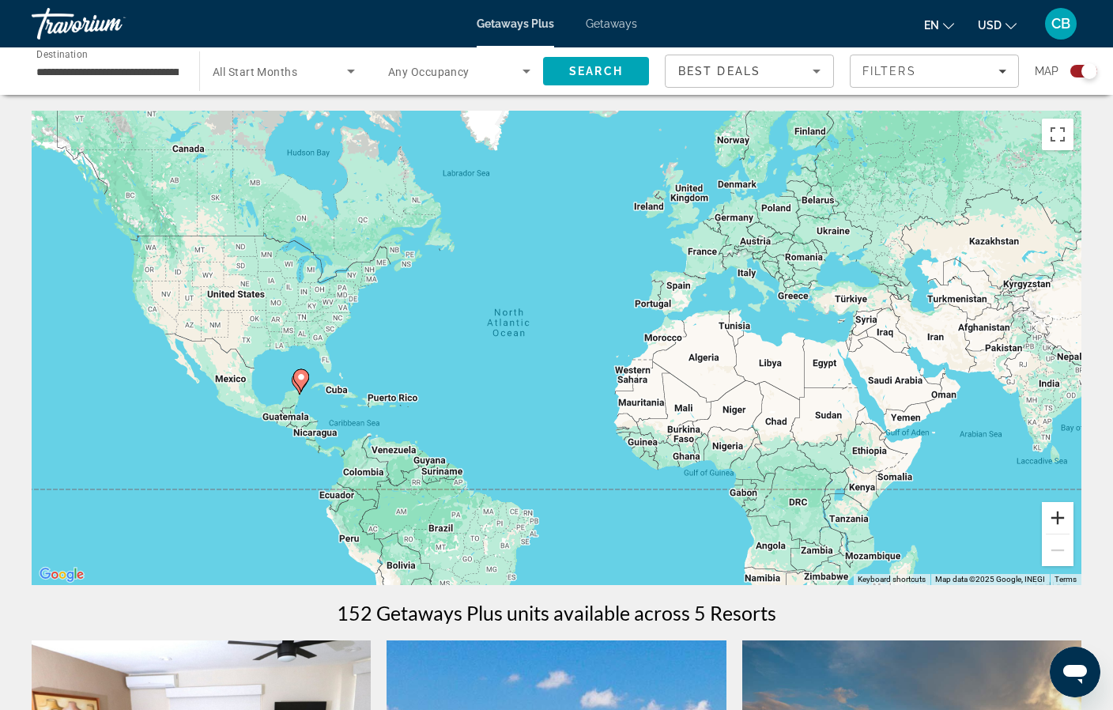
click at [1060, 516] on button "Zoom in" at bounding box center [1058, 518] width 32 height 32
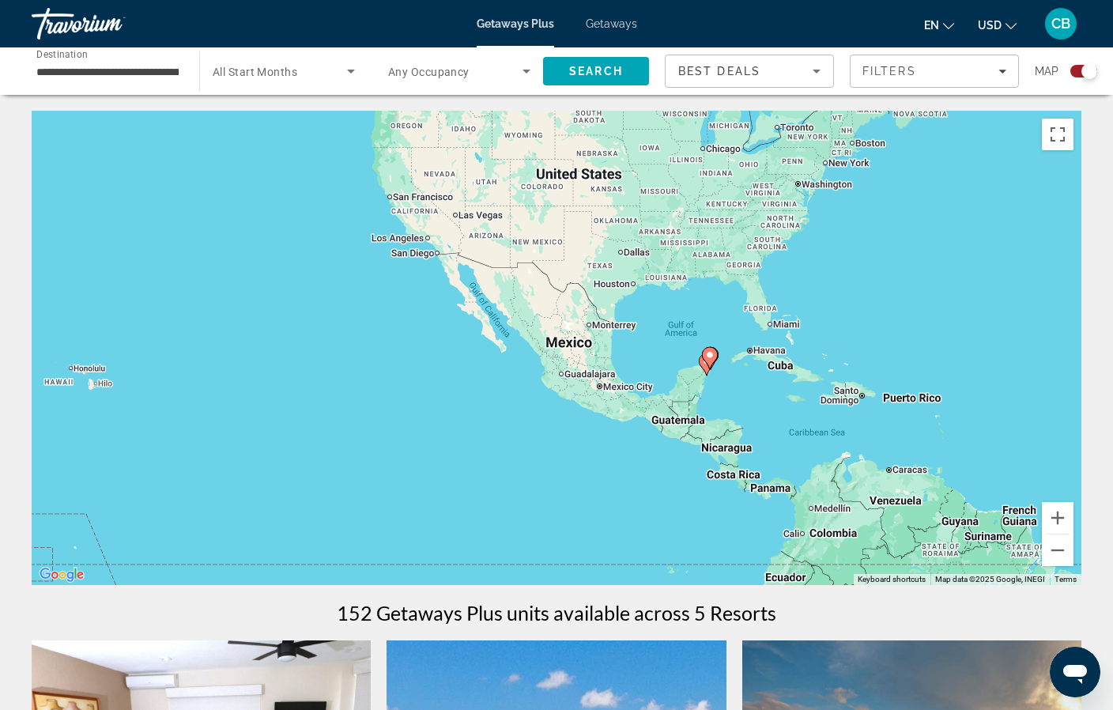
drag, startPoint x: 143, startPoint y: 456, endPoint x: 818, endPoint y: 389, distance: 678.7
click at [818, 389] on div "To activate drag with keyboard, press Alt + Enter. Once in keyboard drag state,…" at bounding box center [557, 348] width 1050 height 474
click at [1067, 522] on button "Zoom in" at bounding box center [1058, 518] width 32 height 32
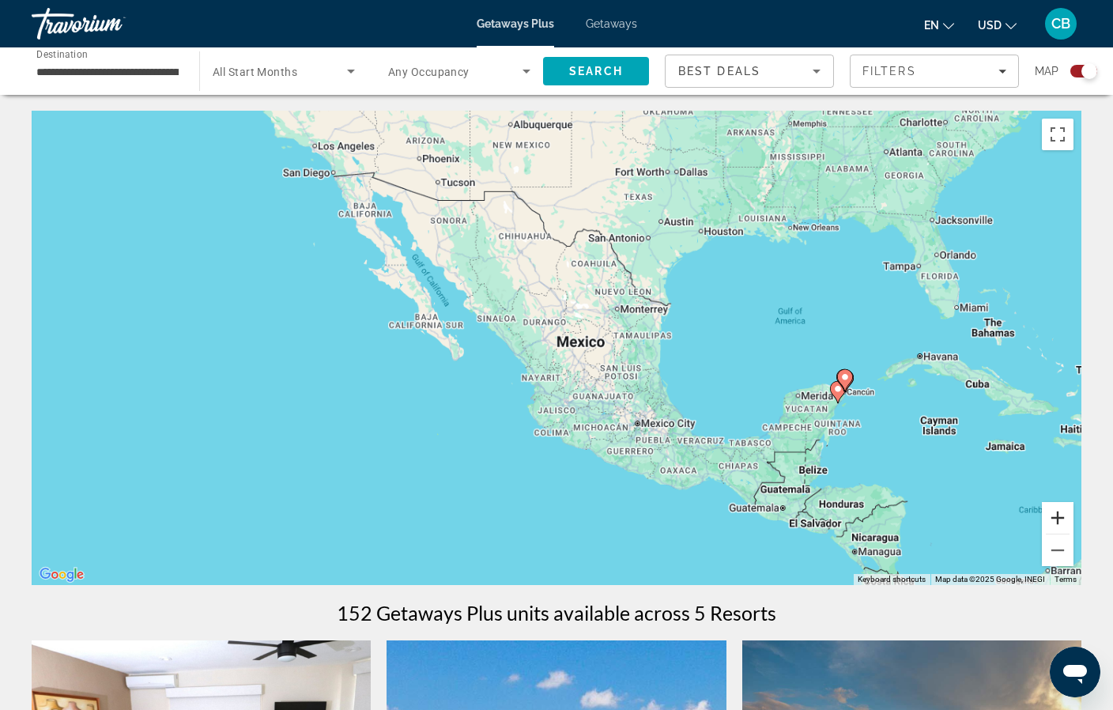
click at [1067, 522] on button "Zoom in" at bounding box center [1058, 518] width 32 height 32
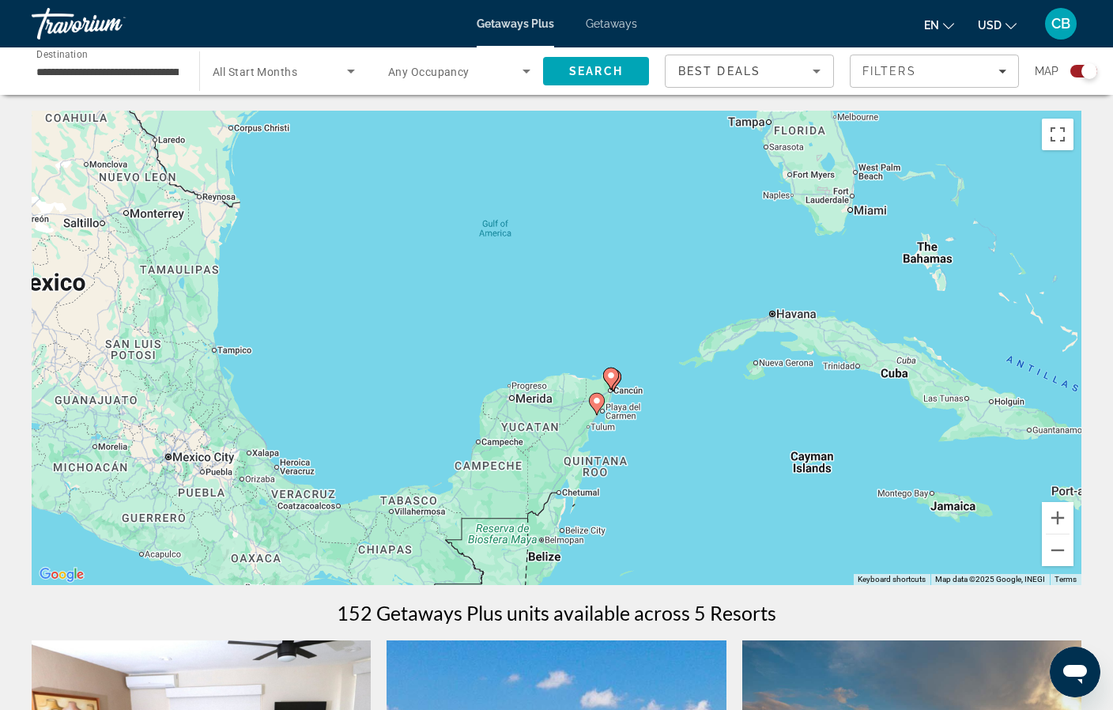
drag, startPoint x: 947, startPoint y: 461, endPoint x: 371, endPoint y: 407, distance: 578.2
click at [371, 407] on div "To activate drag with keyboard, press Alt + Enter. Once in keyboard drag state,…" at bounding box center [557, 348] width 1050 height 474
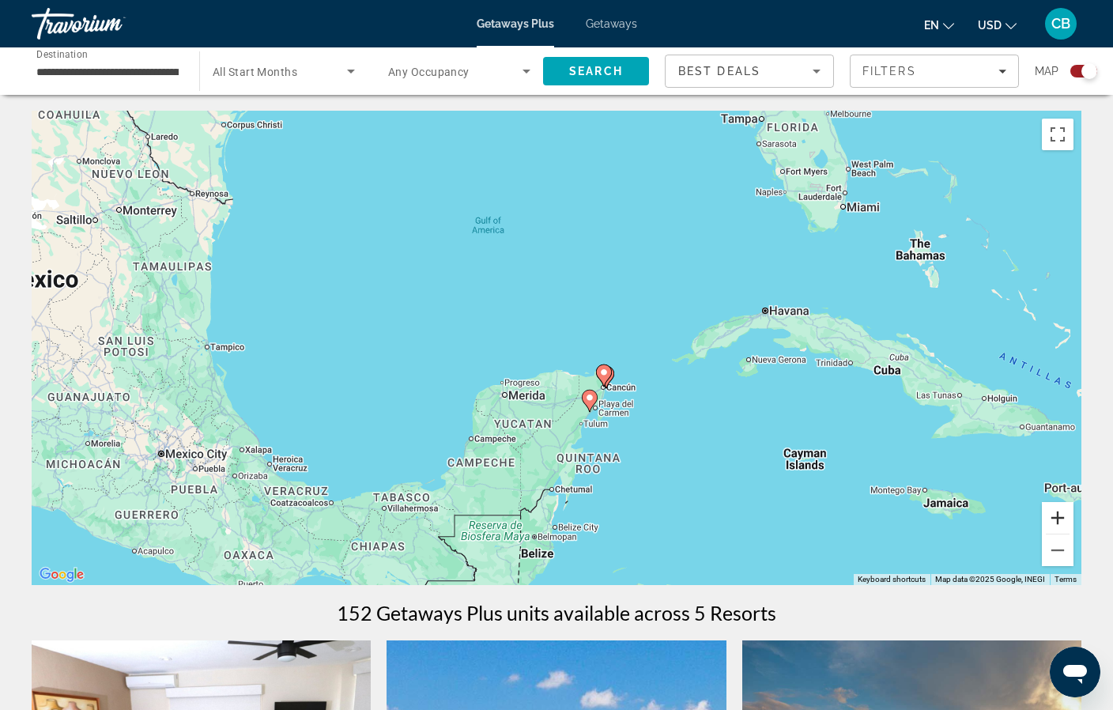
click at [1069, 516] on button "Zoom in" at bounding box center [1058, 518] width 32 height 32
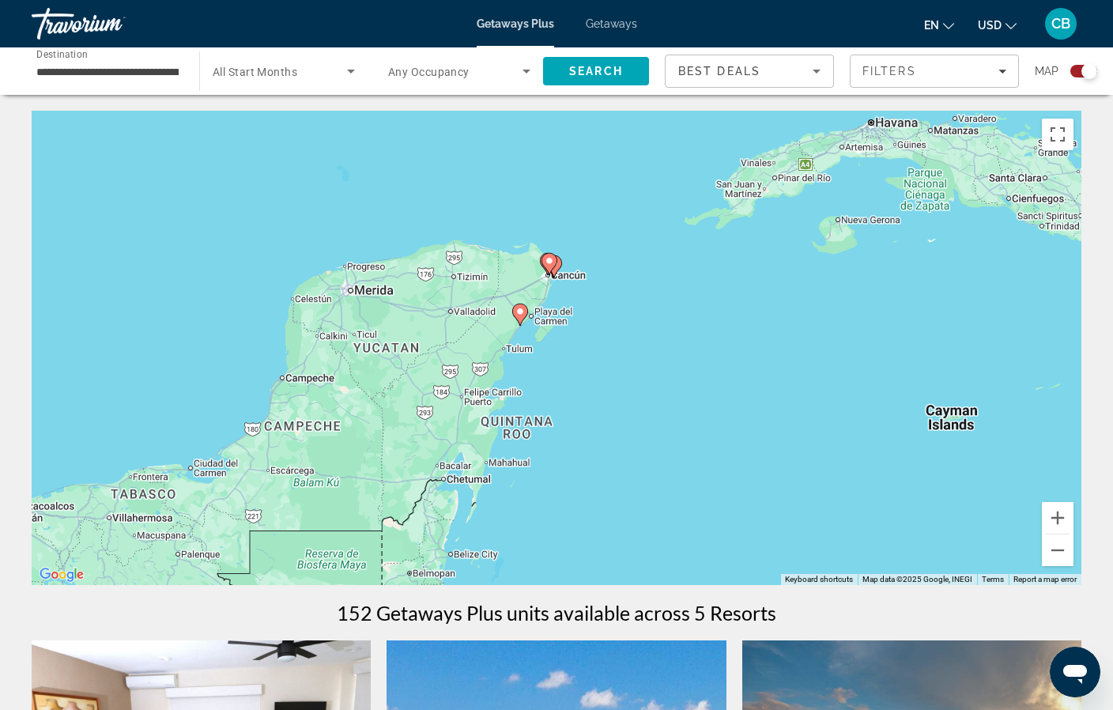
drag, startPoint x: 677, startPoint y: 470, endPoint x: 565, endPoint y: 303, distance: 201.1
click at [565, 302] on div "To activate drag with keyboard, press Alt + Enter. Once in keyboard drag state,…" at bounding box center [557, 348] width 1050 height 474
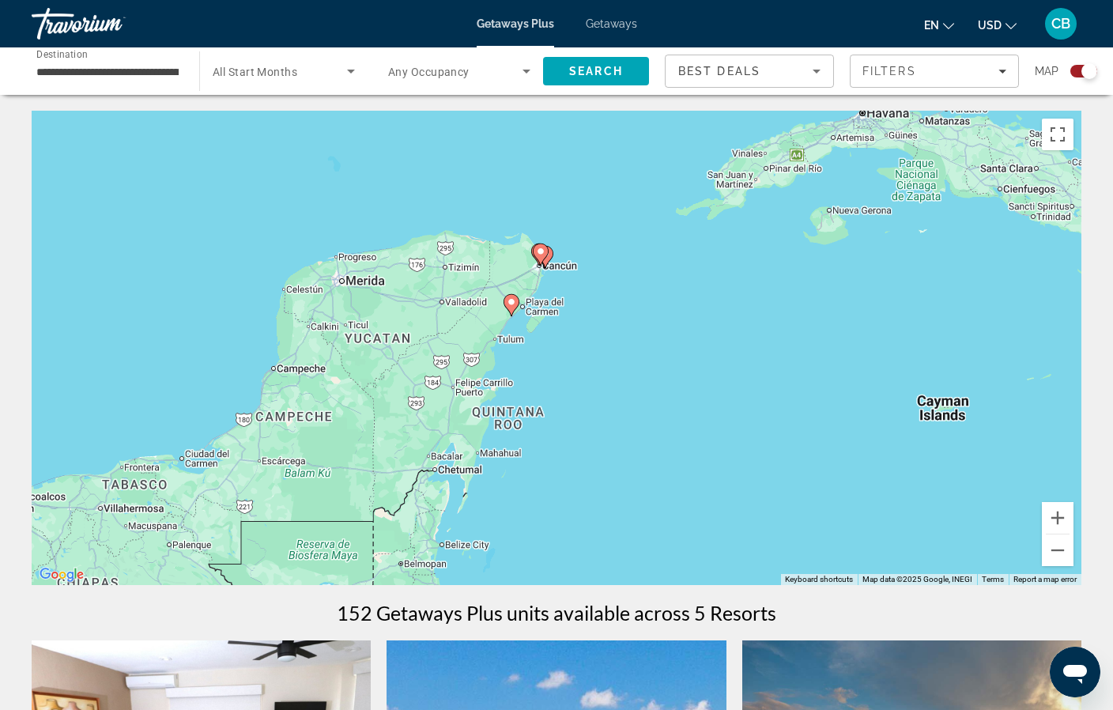
click at [153, 62] on input "**********" at bounding box center [107, 71] width 142 height 19
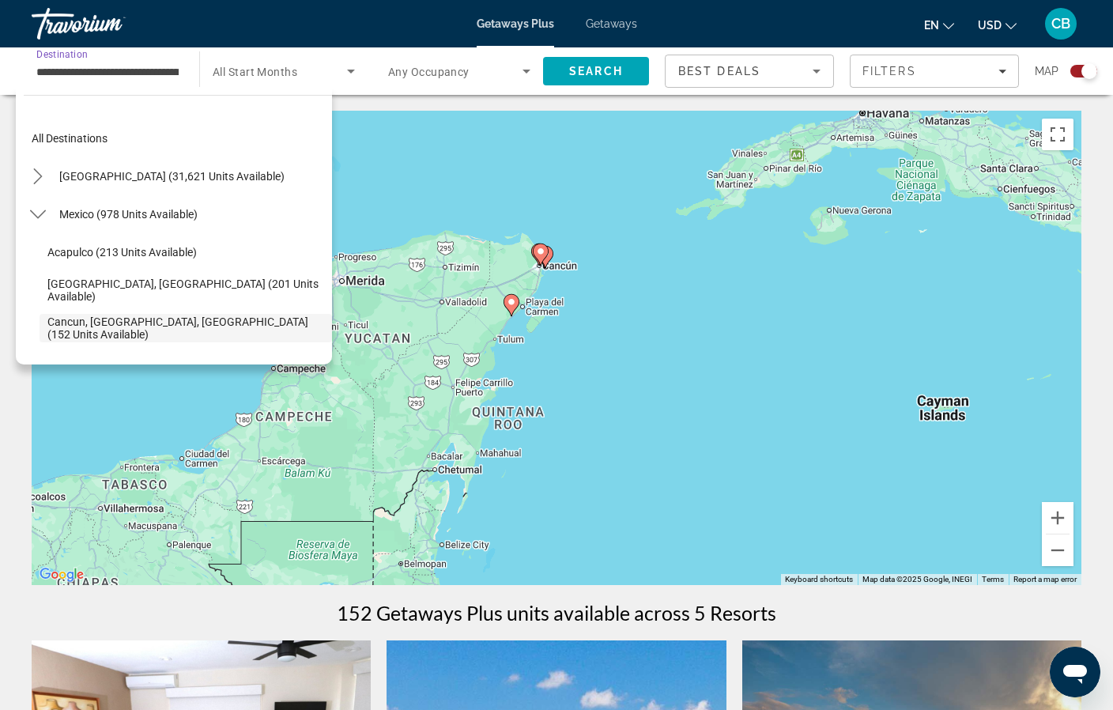
scroll to position [94, 0]
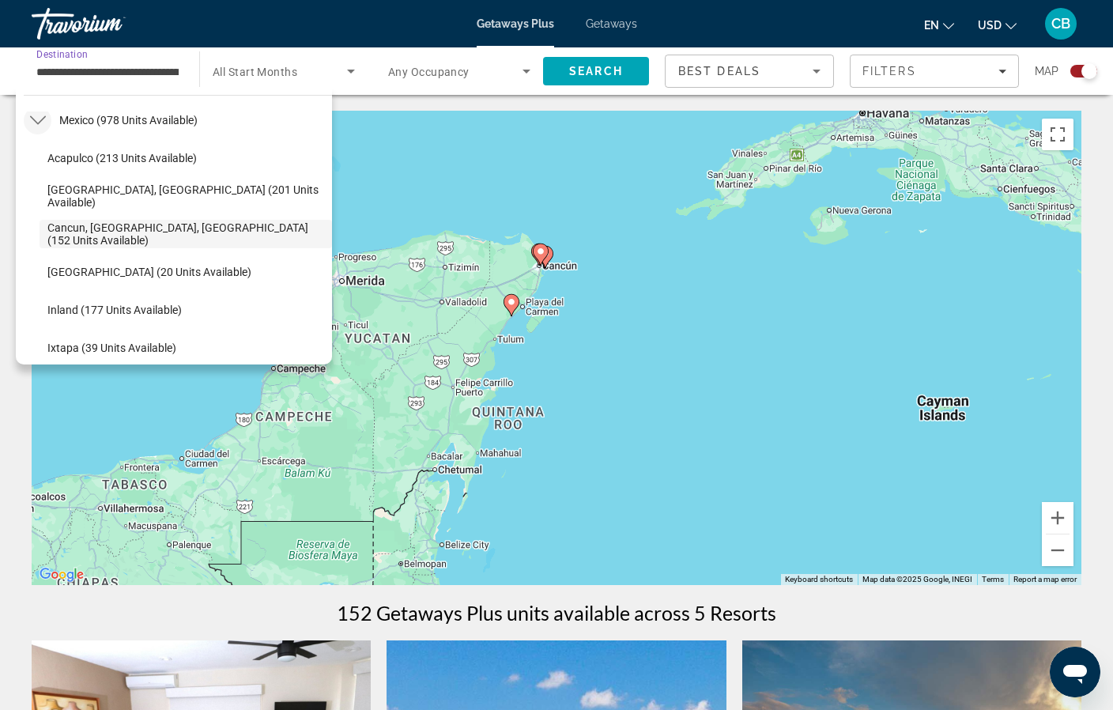
click at [39, 123] on icon "Toggle Mexico (978 units available) submenu" at bounding box center [38, 120] width 16 height 16
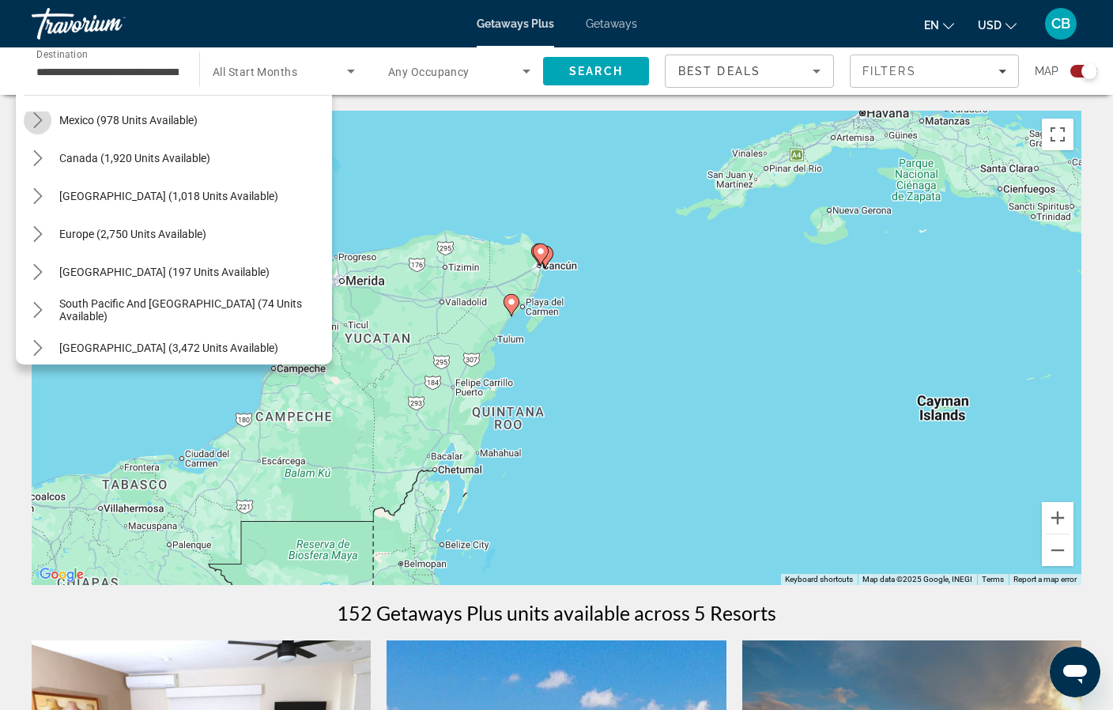
scroll to position [84, 0]
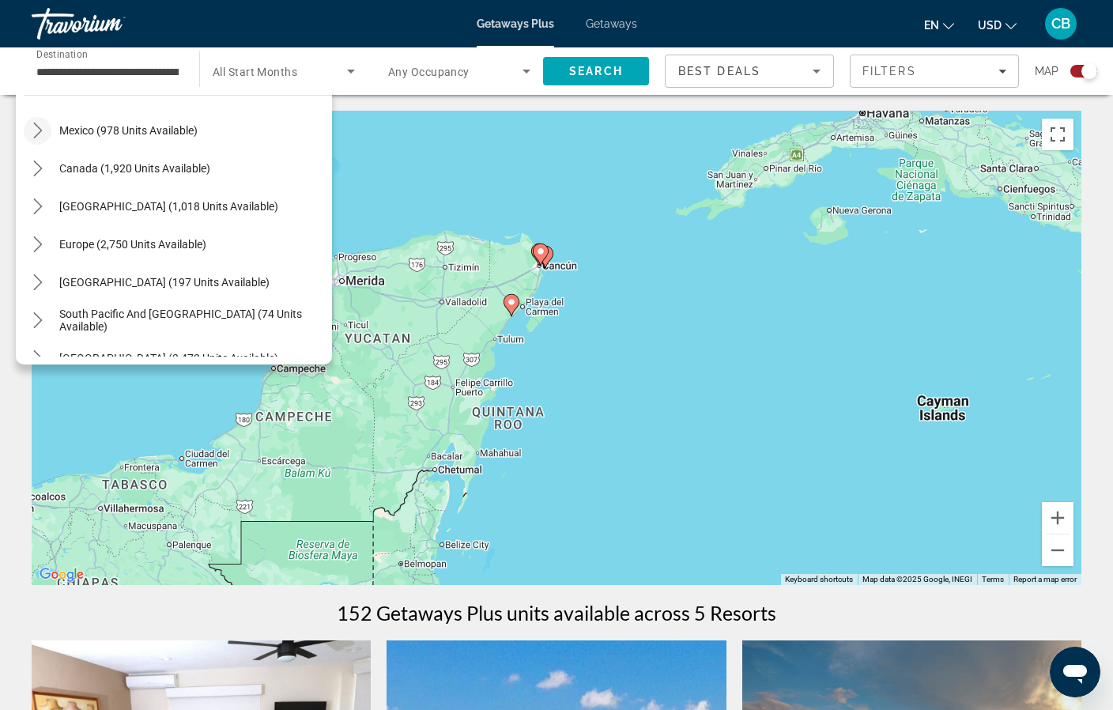
click at [175, 72] on input "**********" at bounding box center [107, 71] width 142 height 19
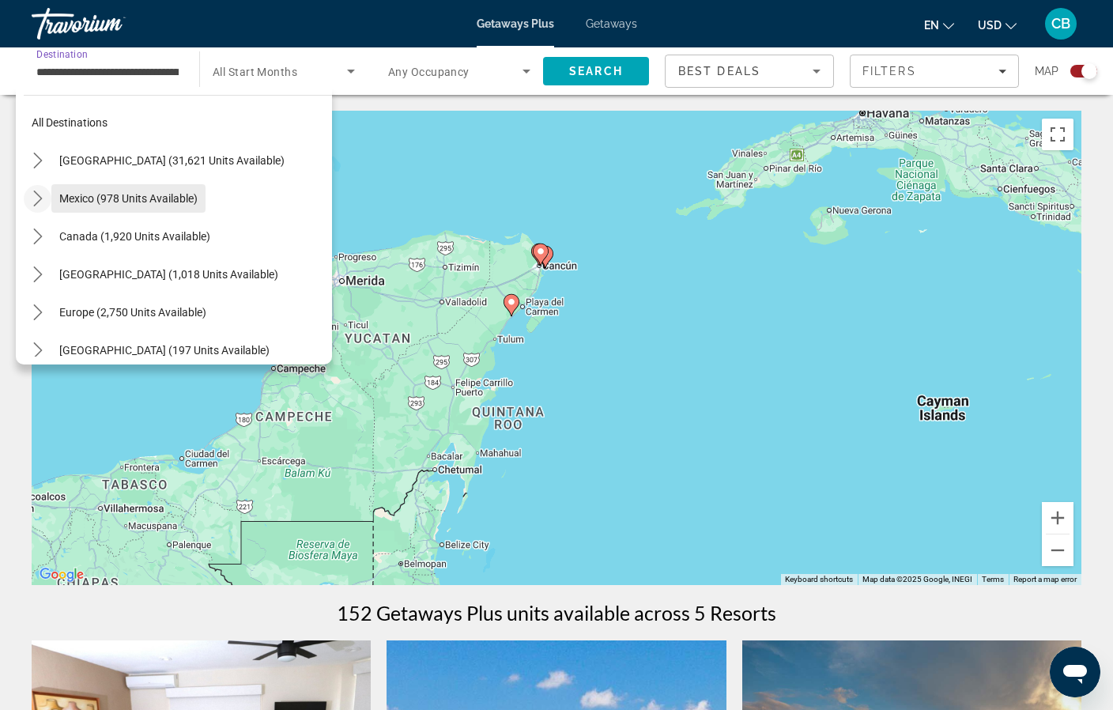
scroll to position [0, 0]
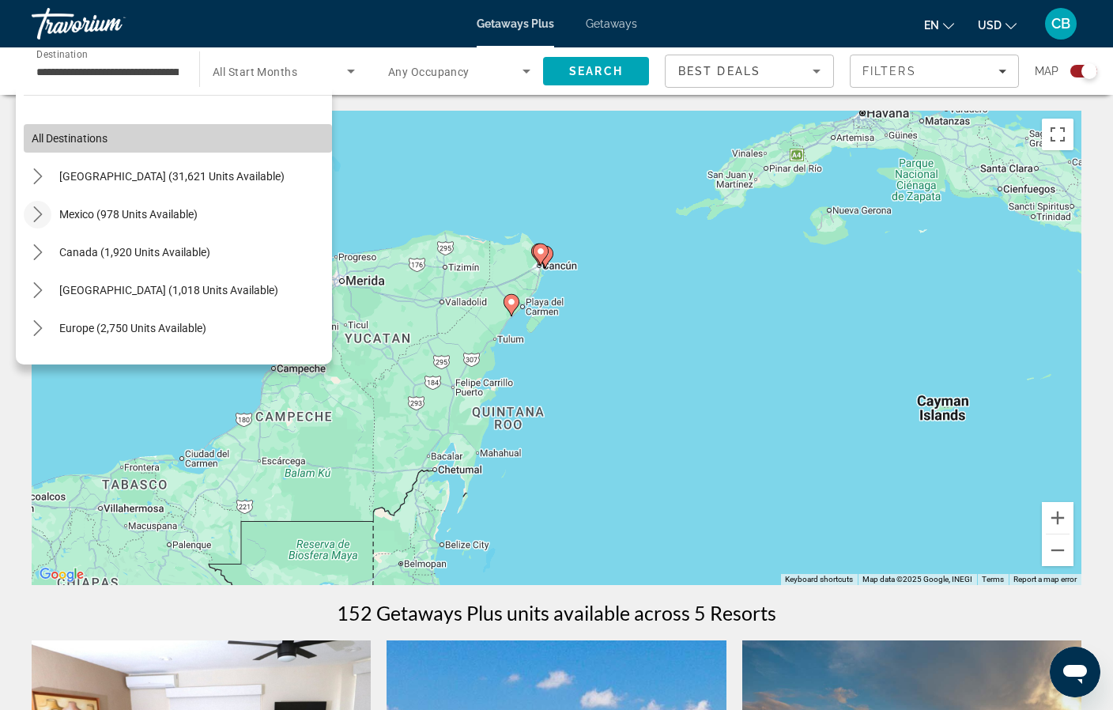
click at [69, 135] on span "All destinations" at bounding box center [70, 138] width 76 height 13
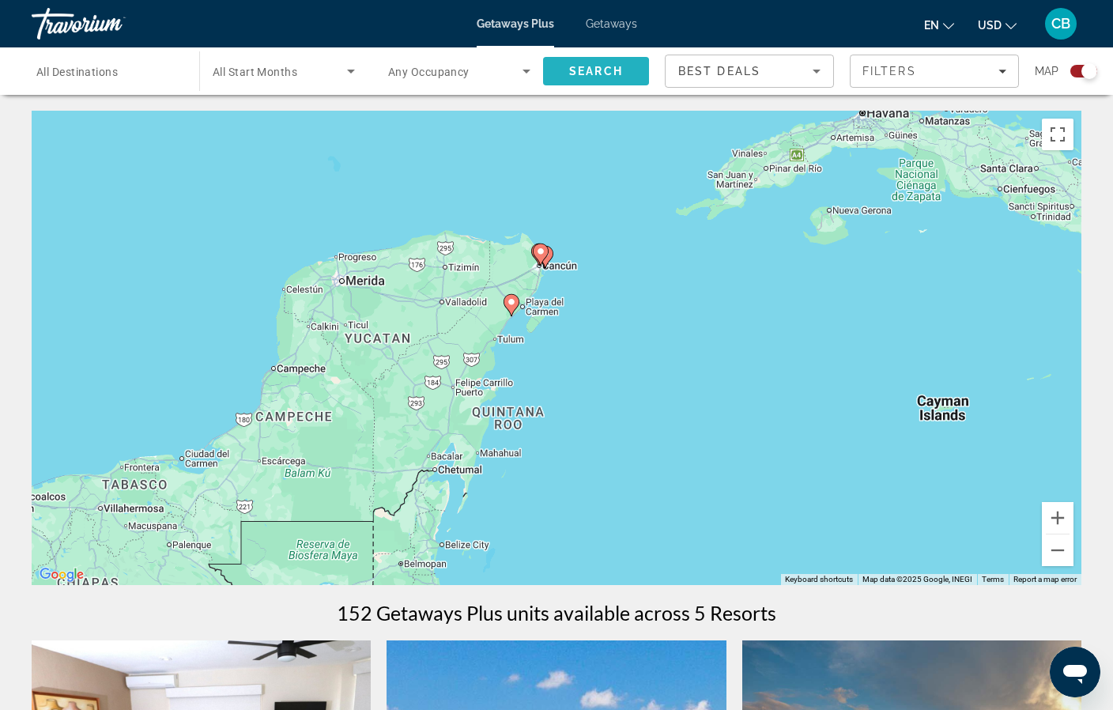
click at [582, 71] on span "Search" at bounding box center [596, 71] width 54 height 13
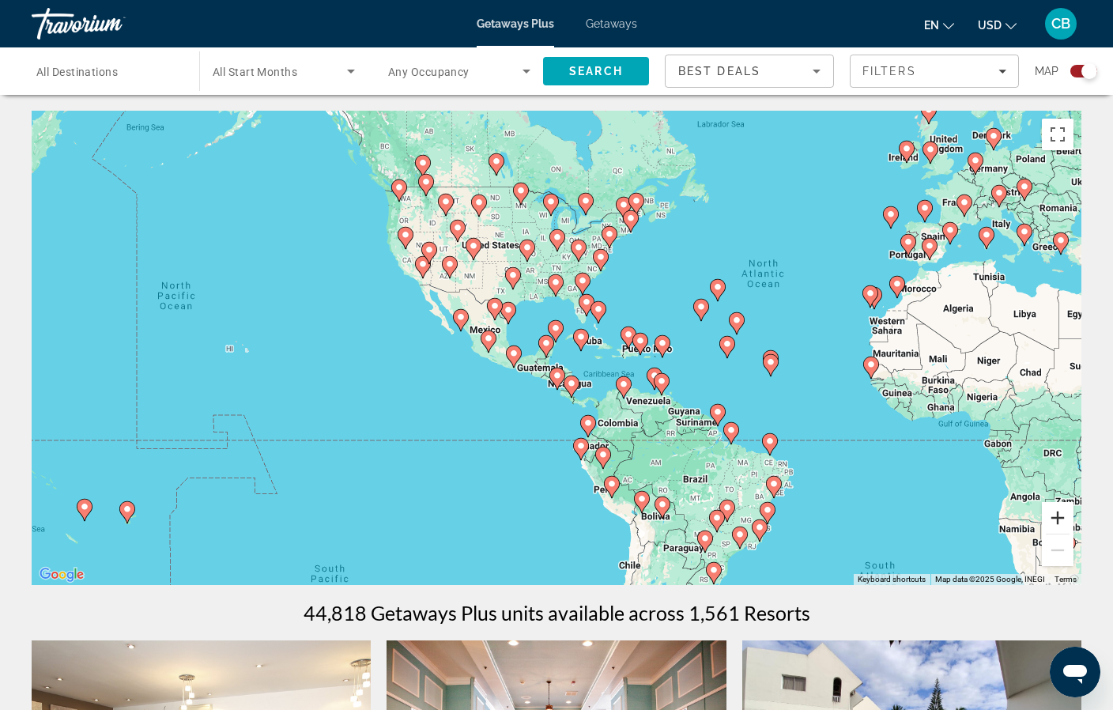
click at [1058, 520] on button "Zoom in" at bounding box center [1058, 518] width 32 height 32
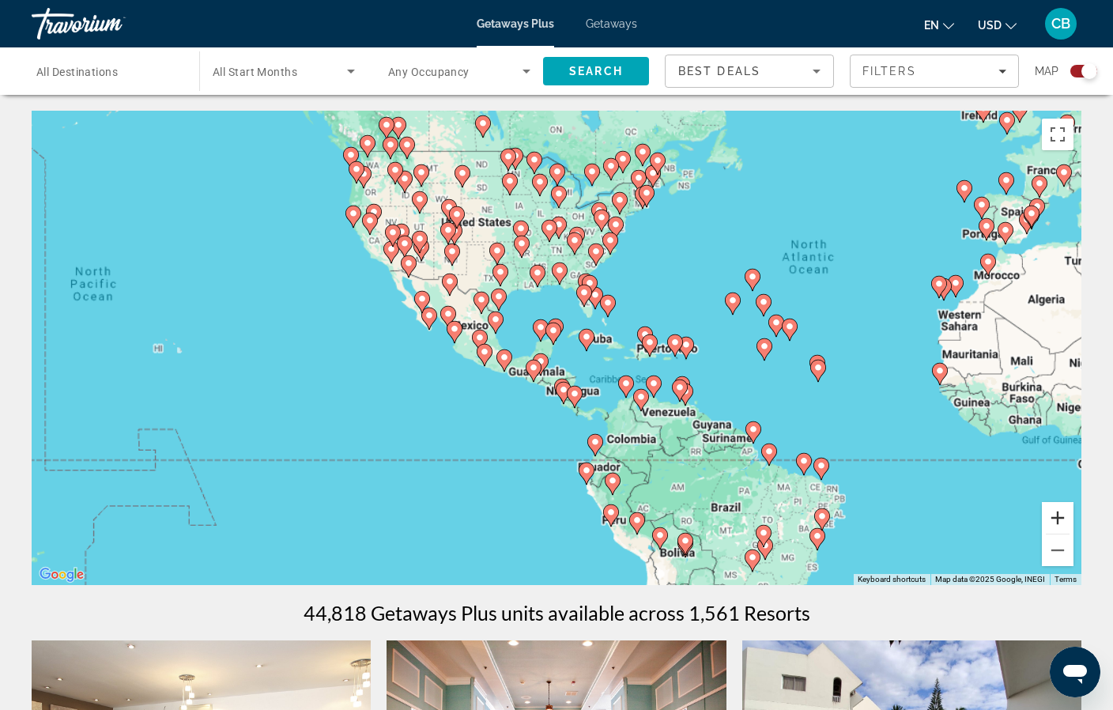
click at [1058, 520] on button "Zoom in" at bounding box center [1058, 518] width 32 height 32
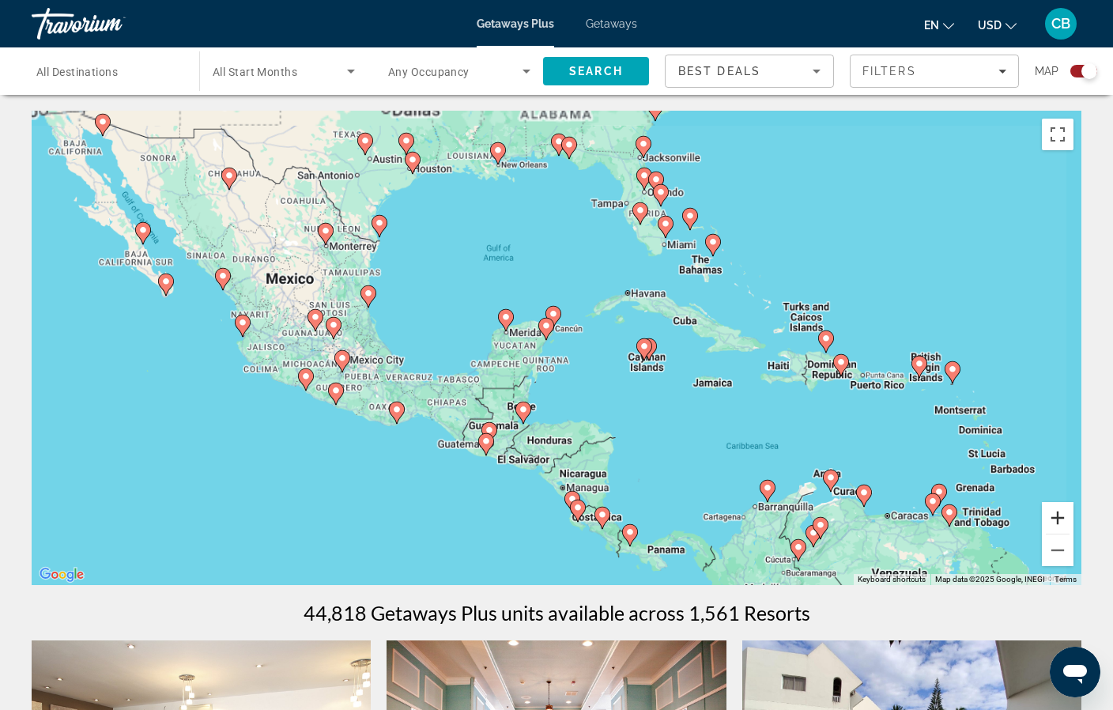
click at [1058, 520] on button "Zoom in" at bounding box center [1058, 518] width 32 height 32
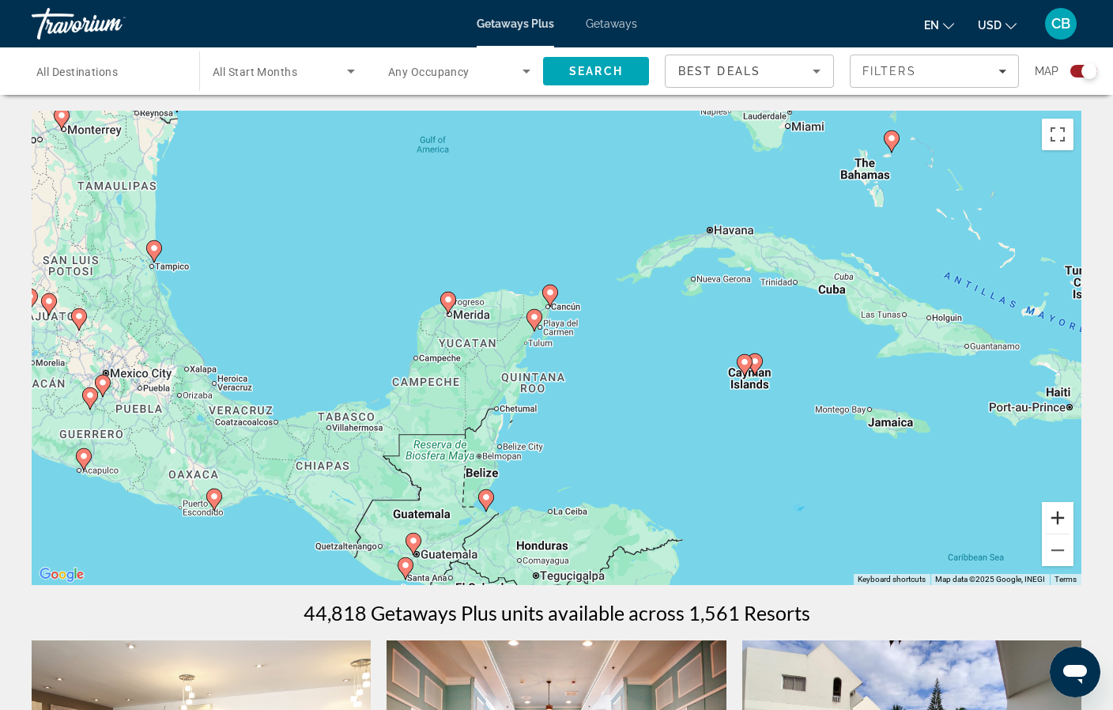
click at [1058, 520] on button "Zoom in" at bounding box center [1058, 518] width 32 height 32
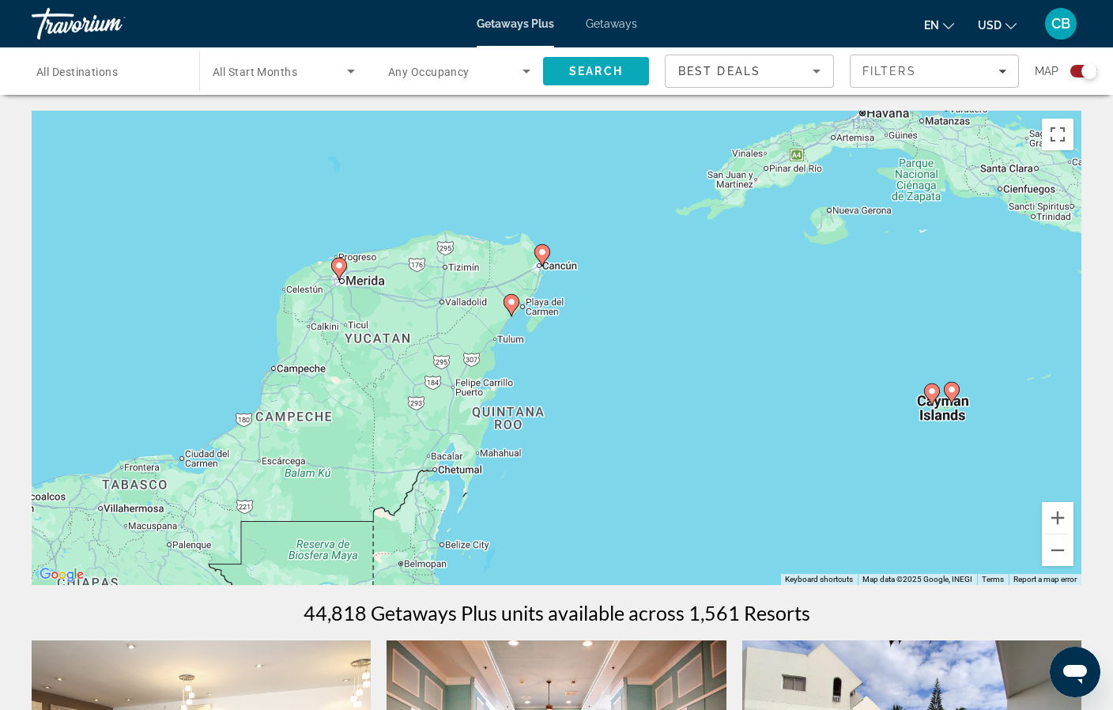
click at [596, 66] on span "Search" at bounding box center [596, 71] width 54 height 13
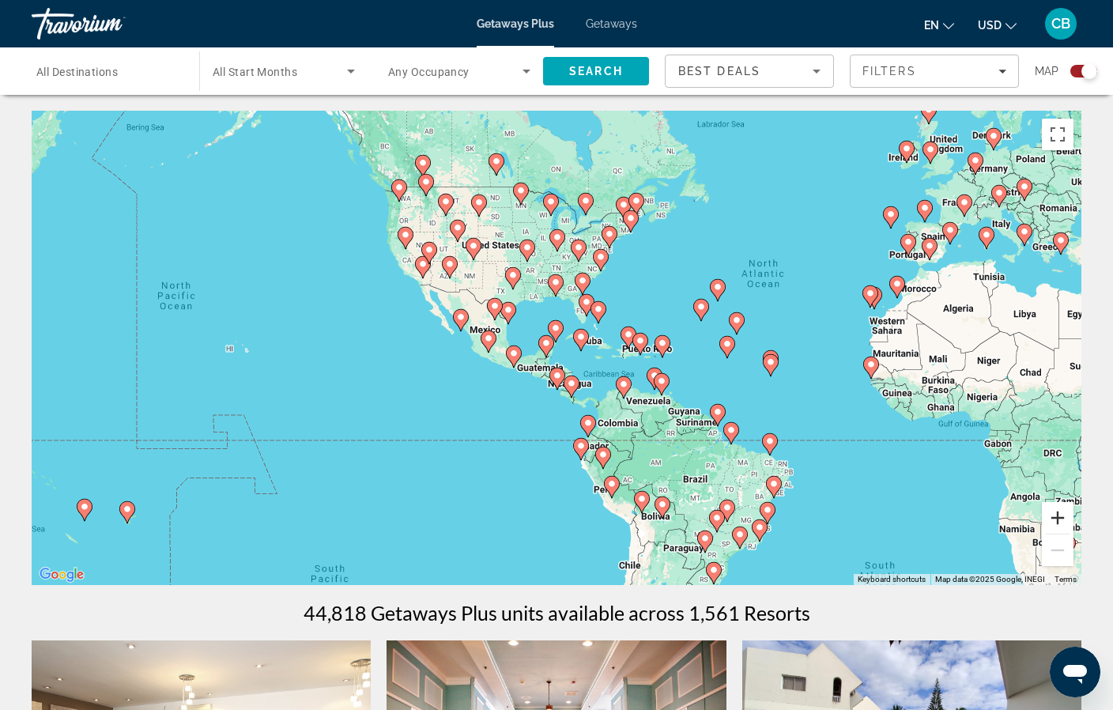
click at [1060, 519] on button "Zoom in" at bounding box center [1058, 518] width 32 height 32
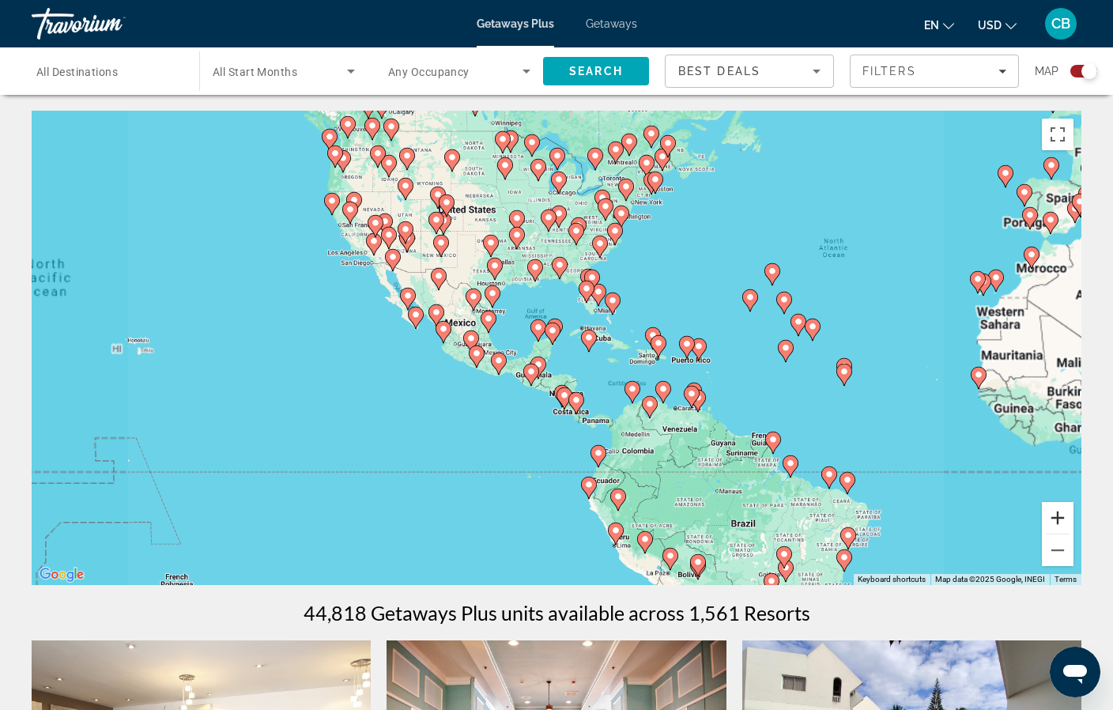
click at [1060, 519] on button "Zoom in" at bounding box center [1058, 518] width 32 height 32
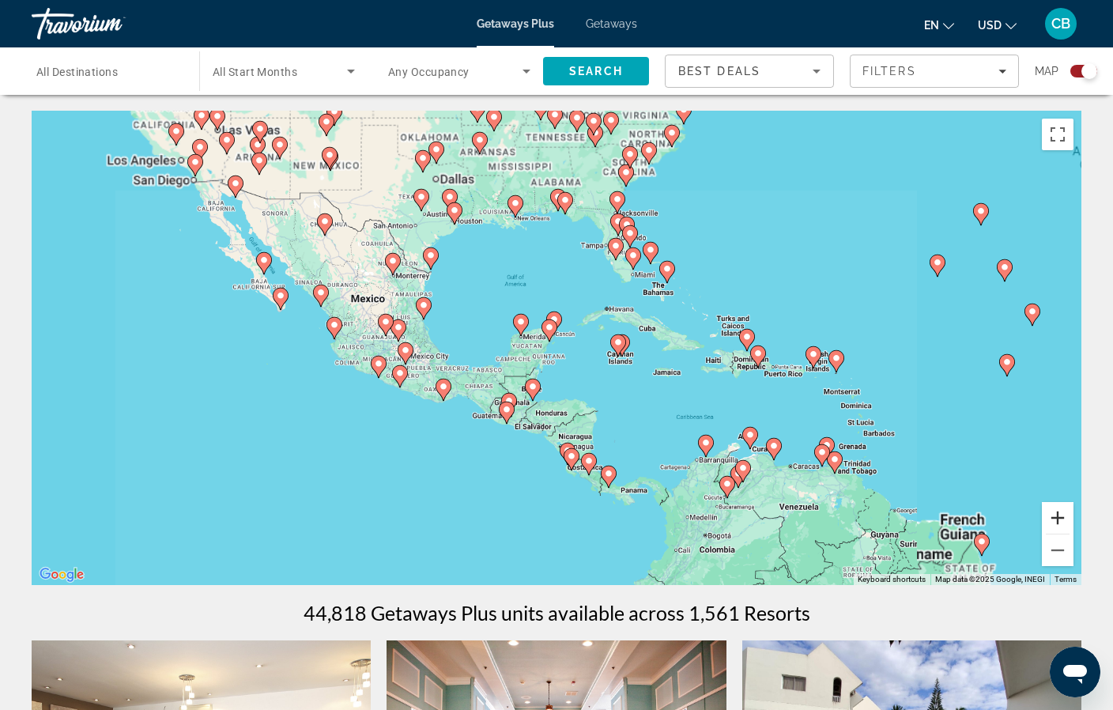
click at [1060, 519] on button "Zoom in" at bounding box center [1058, 518] width 32 height 32
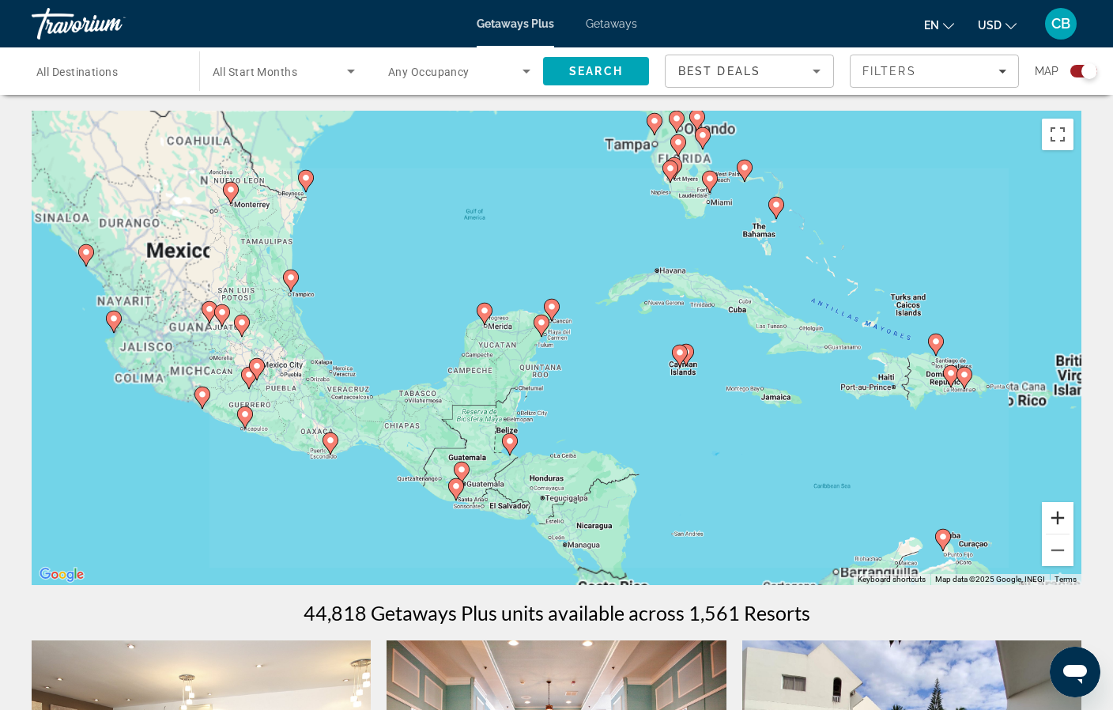
click at [1060, 519] on button "Zoom in" at bounding box center [1058, 518] width 32 height 32
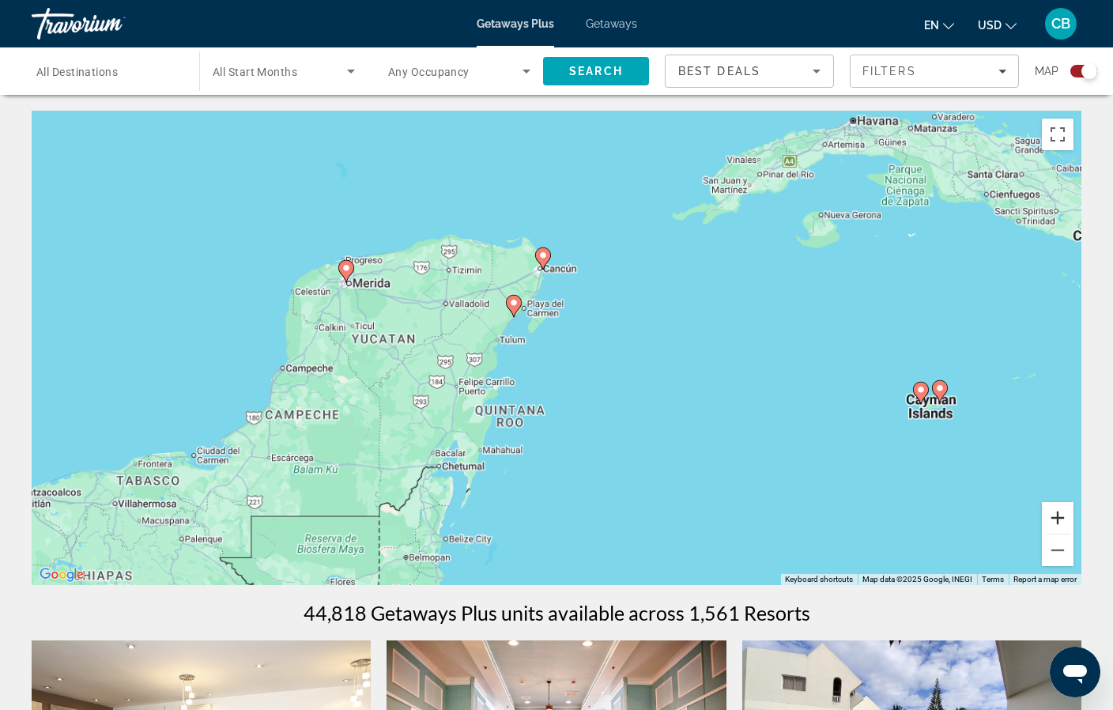
click at [1060, 519] on button "Zoom in" at bounding box center [1058, 518] width 32 height 32
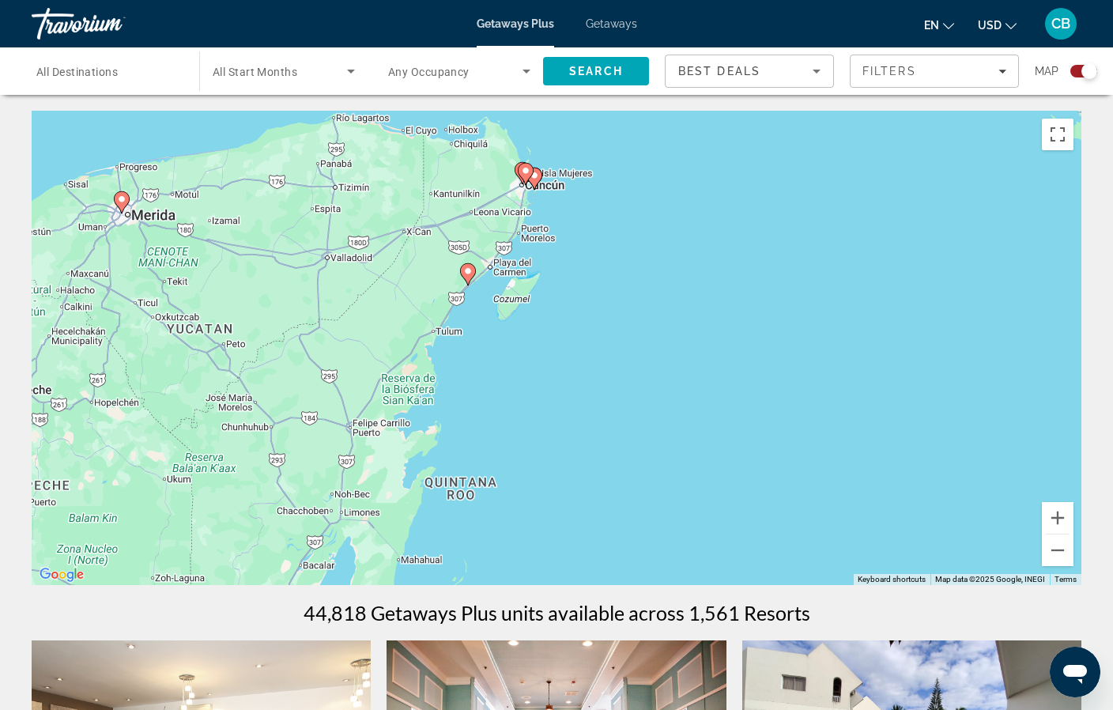
click at [467, 271] on image "Main content" at bounding box center [467, 271] width 9 height 9
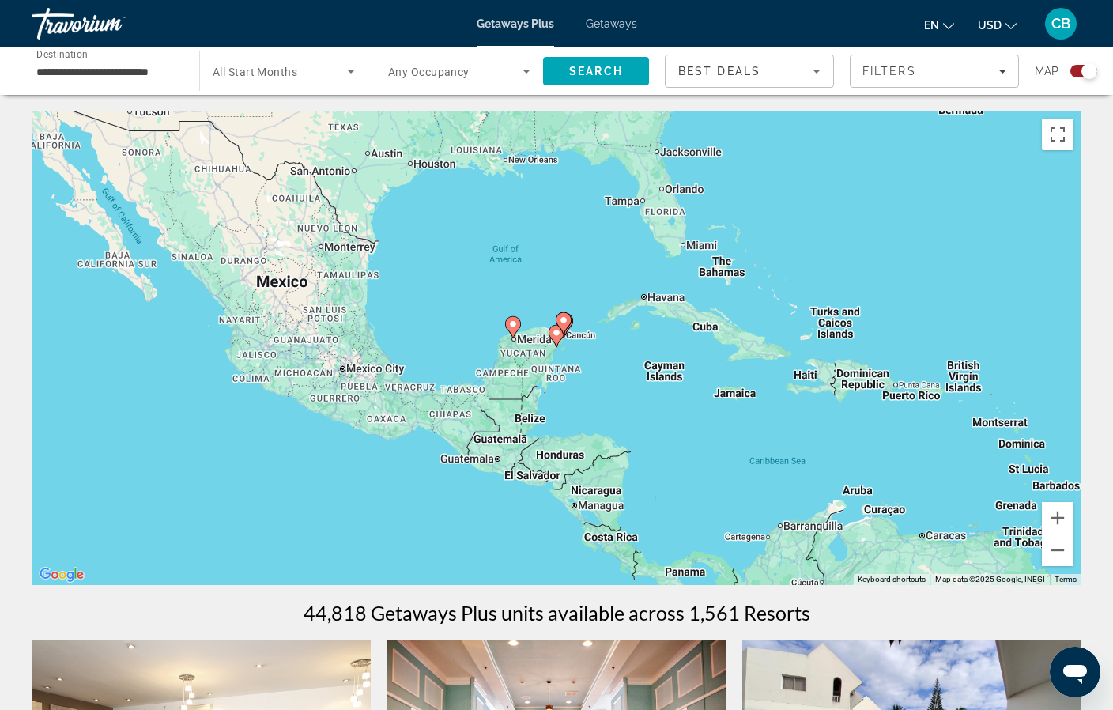
click at [557, 348] on div "Main content" at bounding box center [1082, 348] width 1050 height 0
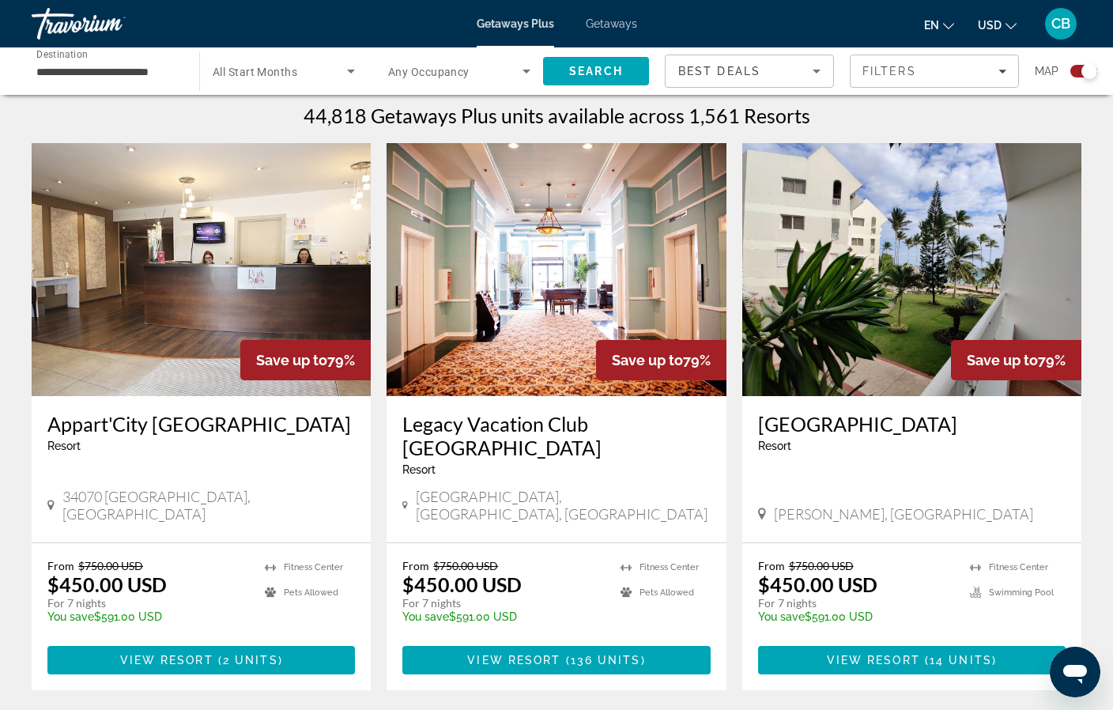
scroll to position [496, 0]
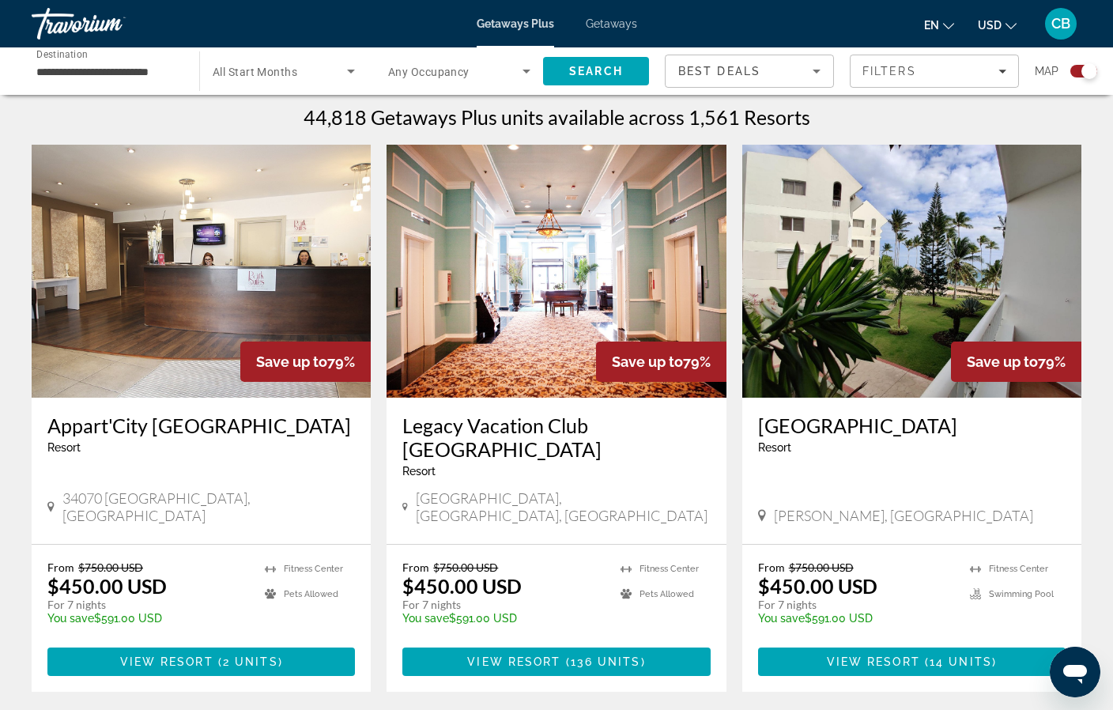
click at [144, 71] on input "**********" at bounding box center [107, 71] width 142 height 19
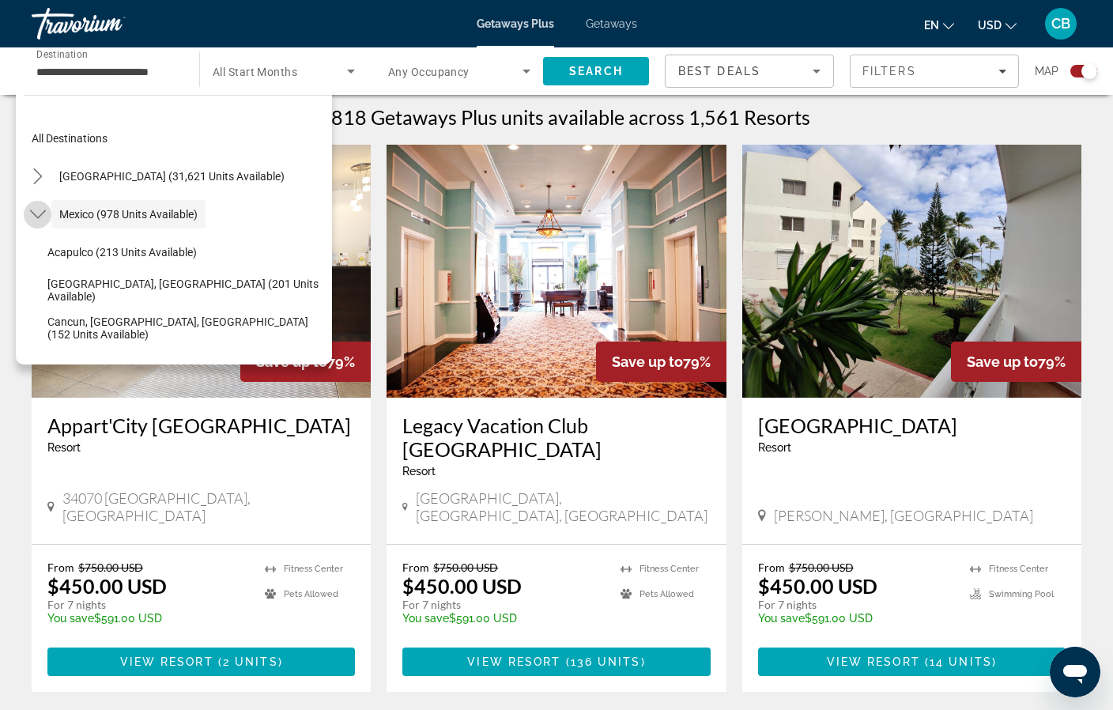
click at [42, 216] on icon "Toggle Mexico (978 units available) submenu" at bounding box center [38, 214] width 16 height 16
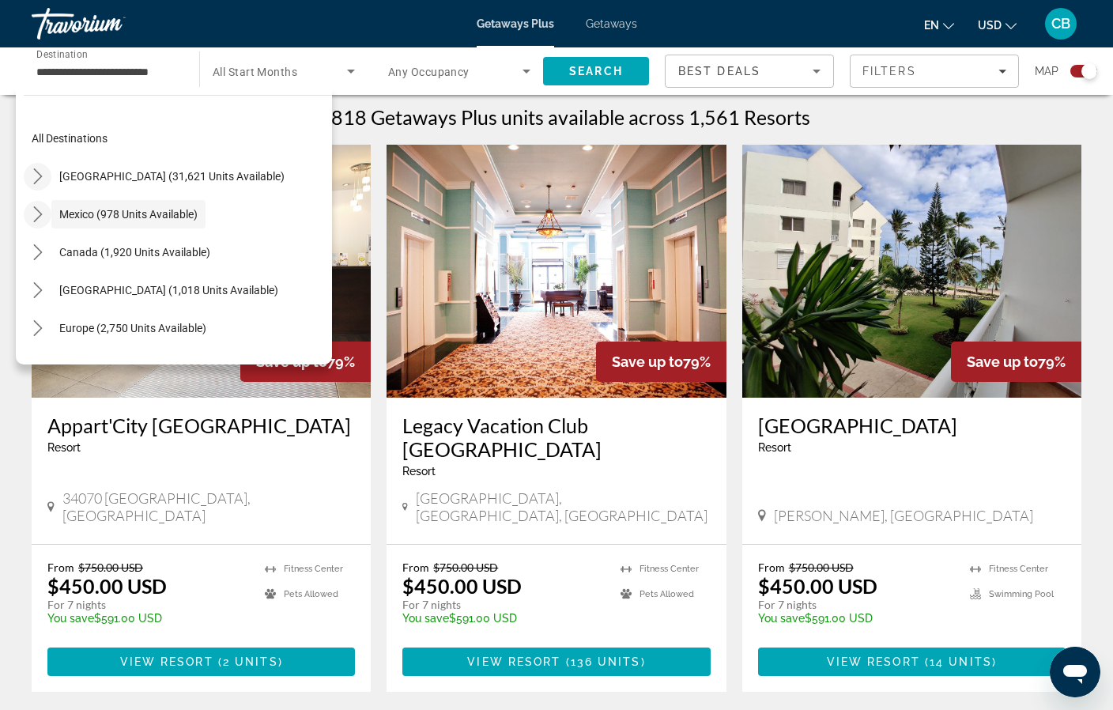
click at [36, 172] on icon "Toggle United States (31,621 units available) submenu" at bounding box center [37, 176] width 9 height 16
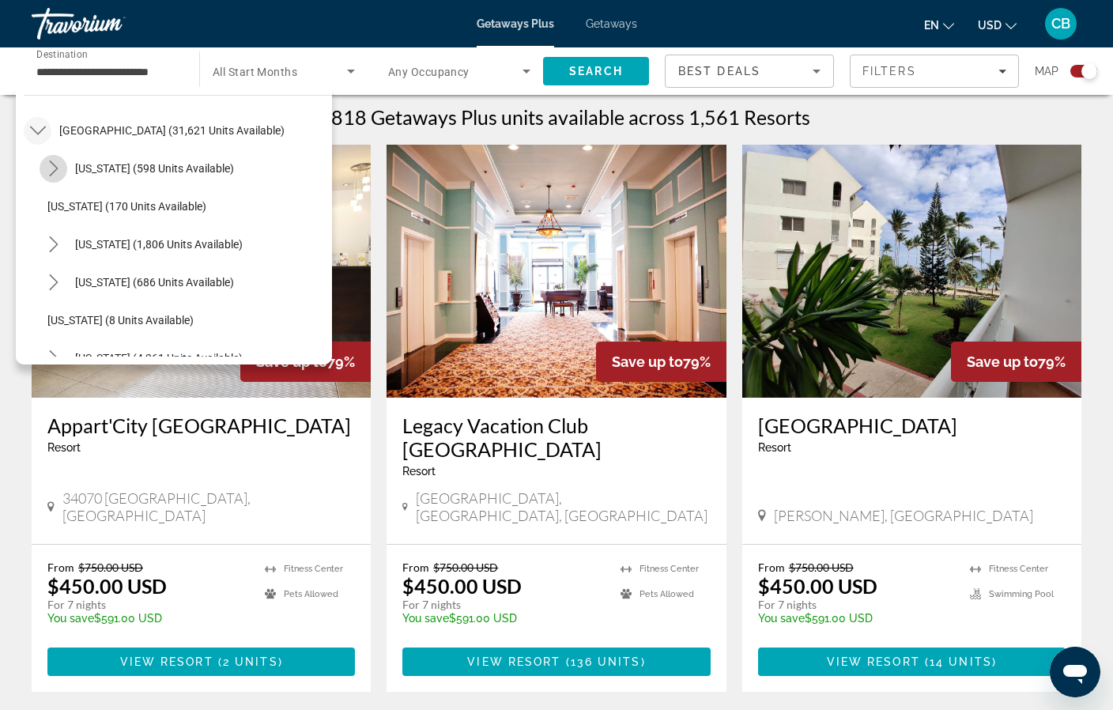
click at [53, 164] on icon "Toggle Arizona (598 units available) submenu" at bounding box center [53, 169] width 9 height 16
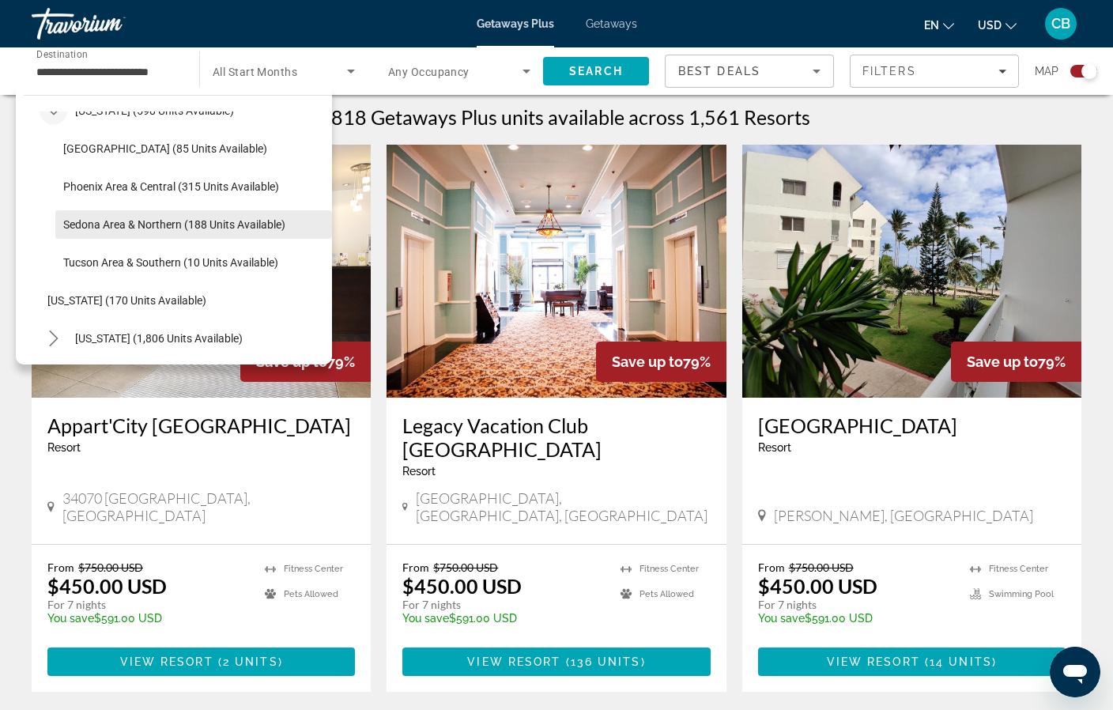
scroll to position [104, 0]
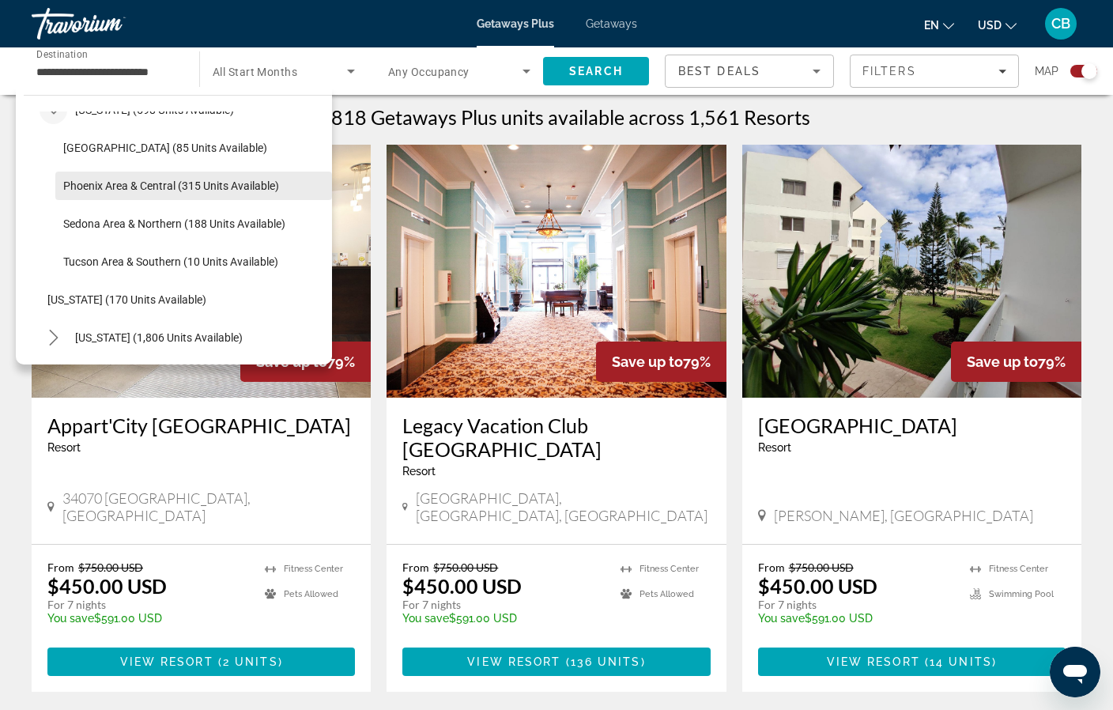
click at [119, 191] on span "Phoenix Area & Central (315 units available)" at bounding box center [171, 186] width 216 height 13
type input "**********"
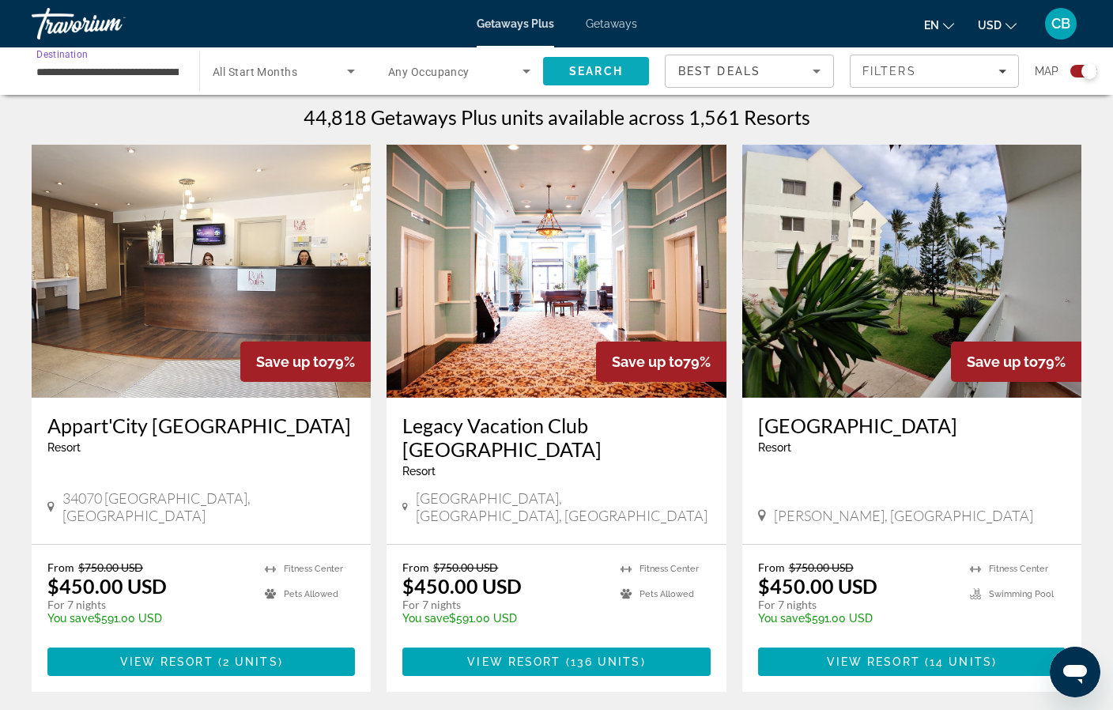
click at [584, 74] on span "Search" at bounding box center [596, 71] width 54 height 13
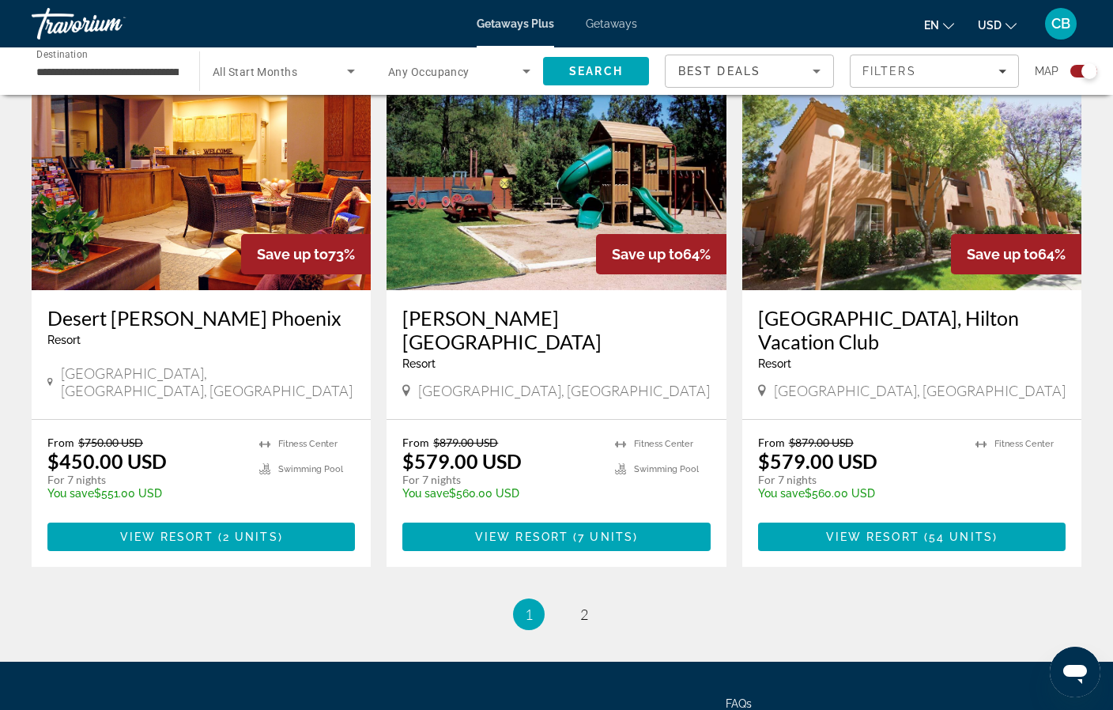
scroll to position [2433, 0]
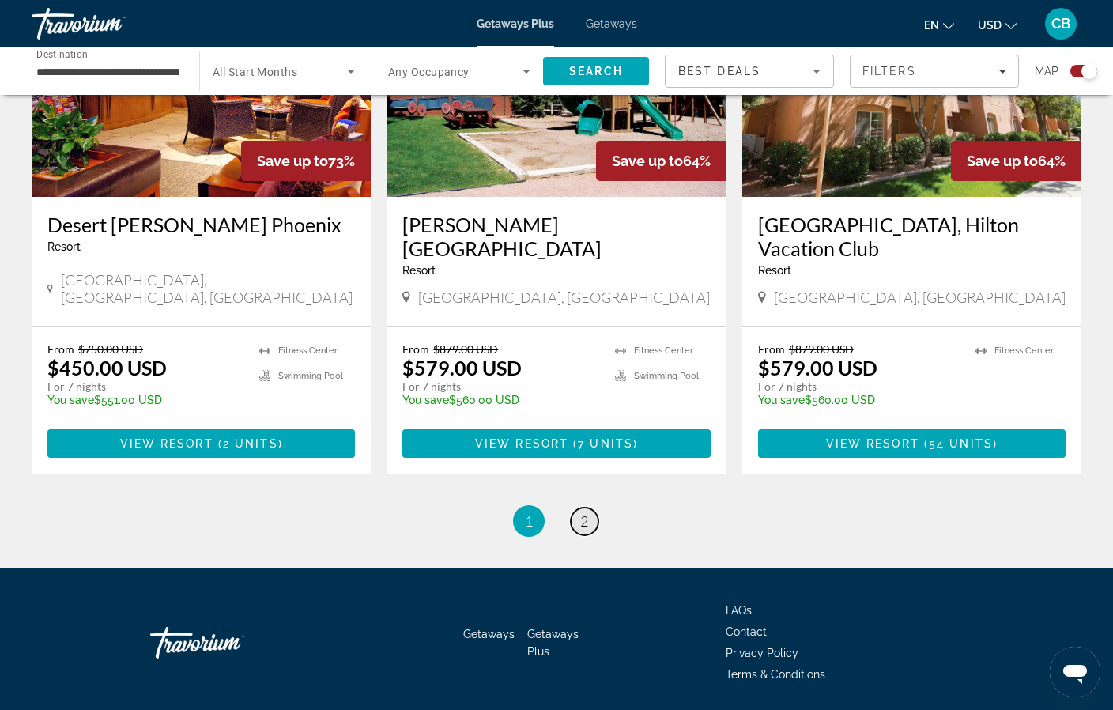
click at [584, 512] on span "2" at bounding box center [584, 520] width 8 height 17
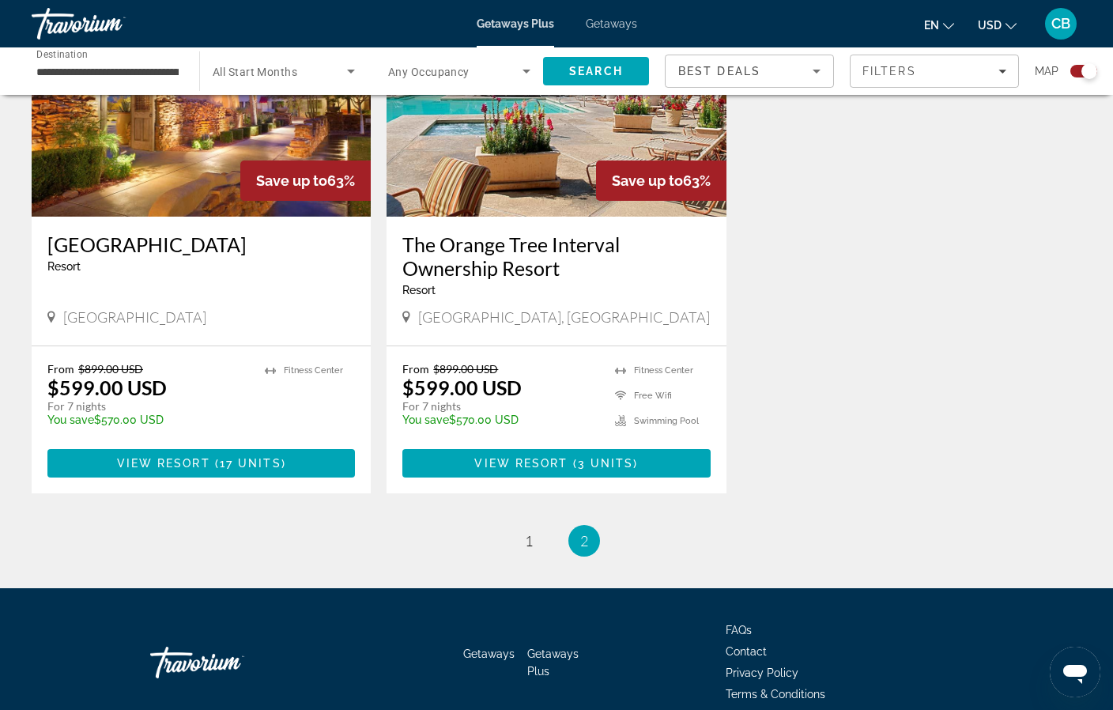
scroll to position [1872, 0]
